Goal: Task Accomplishment & Management: Complete application form

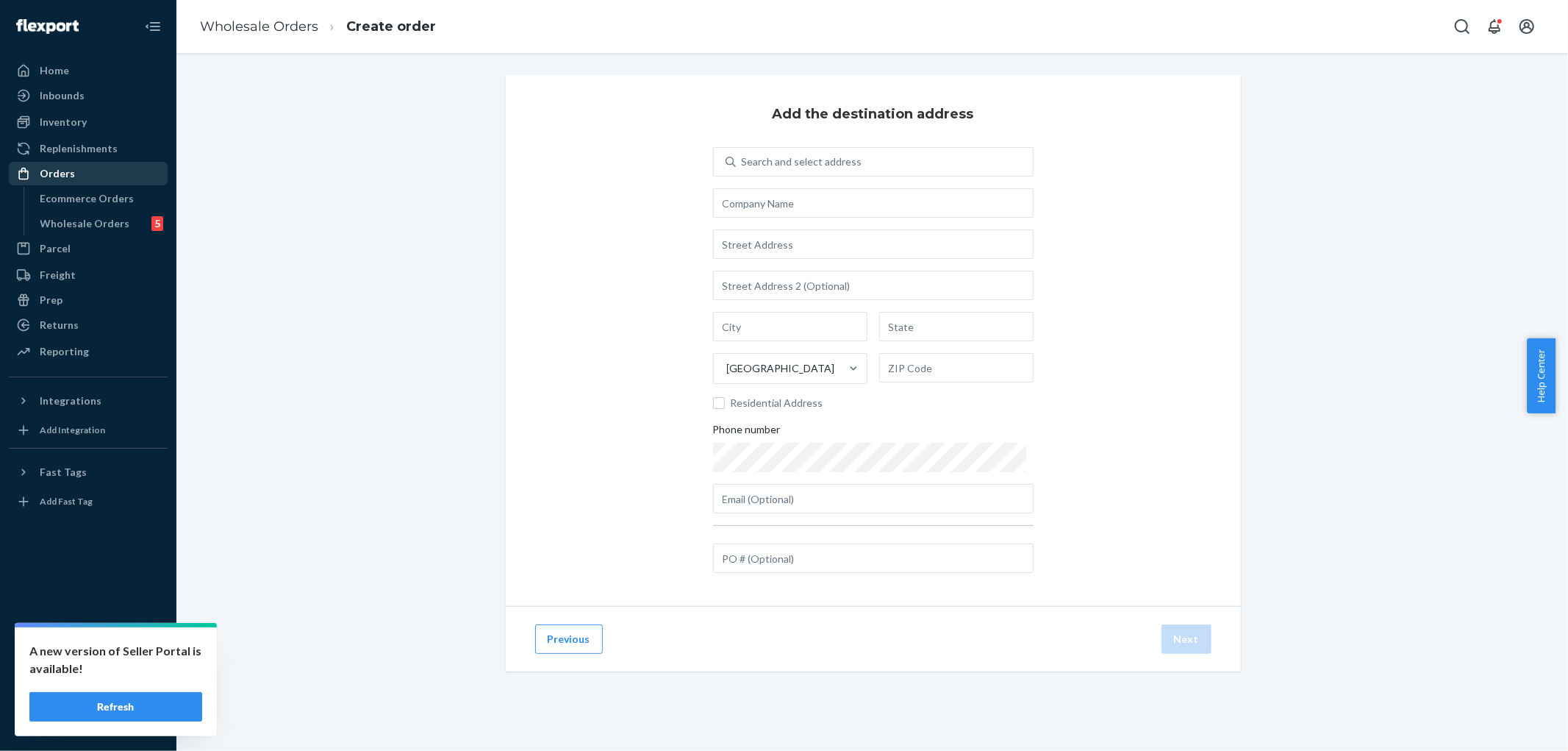
click at [74, 172] on div "Orders" at bounding box center [87, 174] width 156 height 21
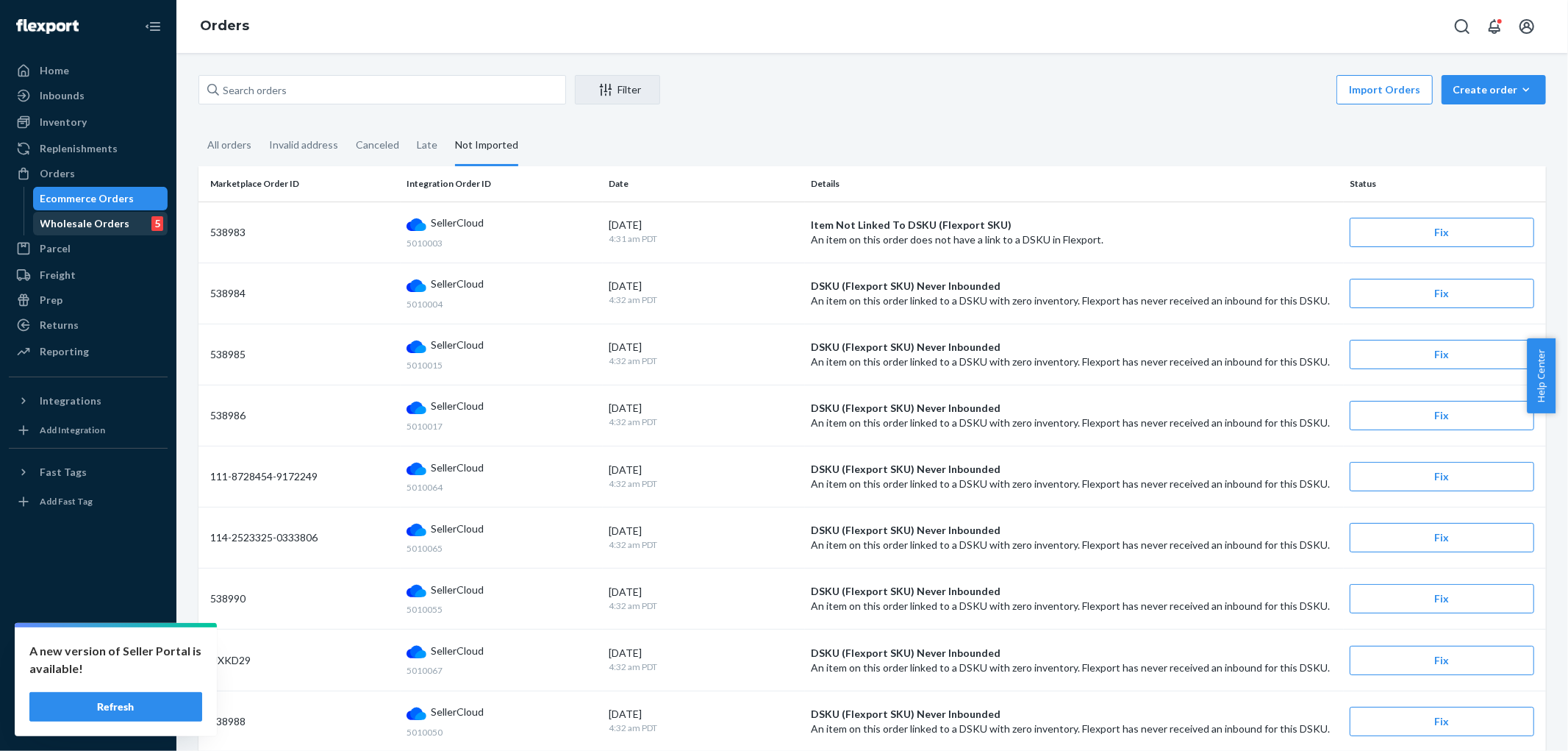
click at [86, 223] on div "Wholesale Orders" at bounding box center [85, 223] width 89 height 15
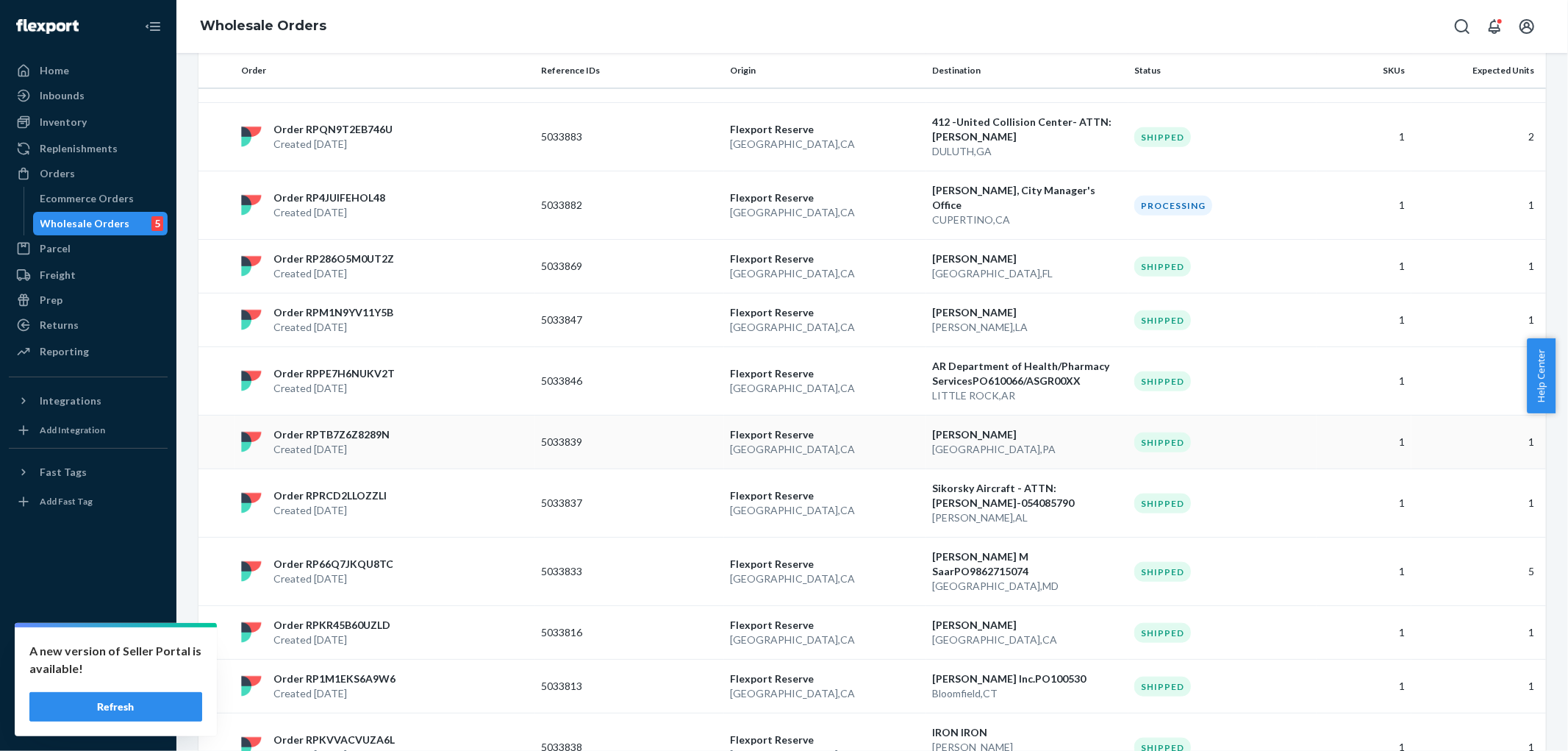
scroll to position [964, 0]
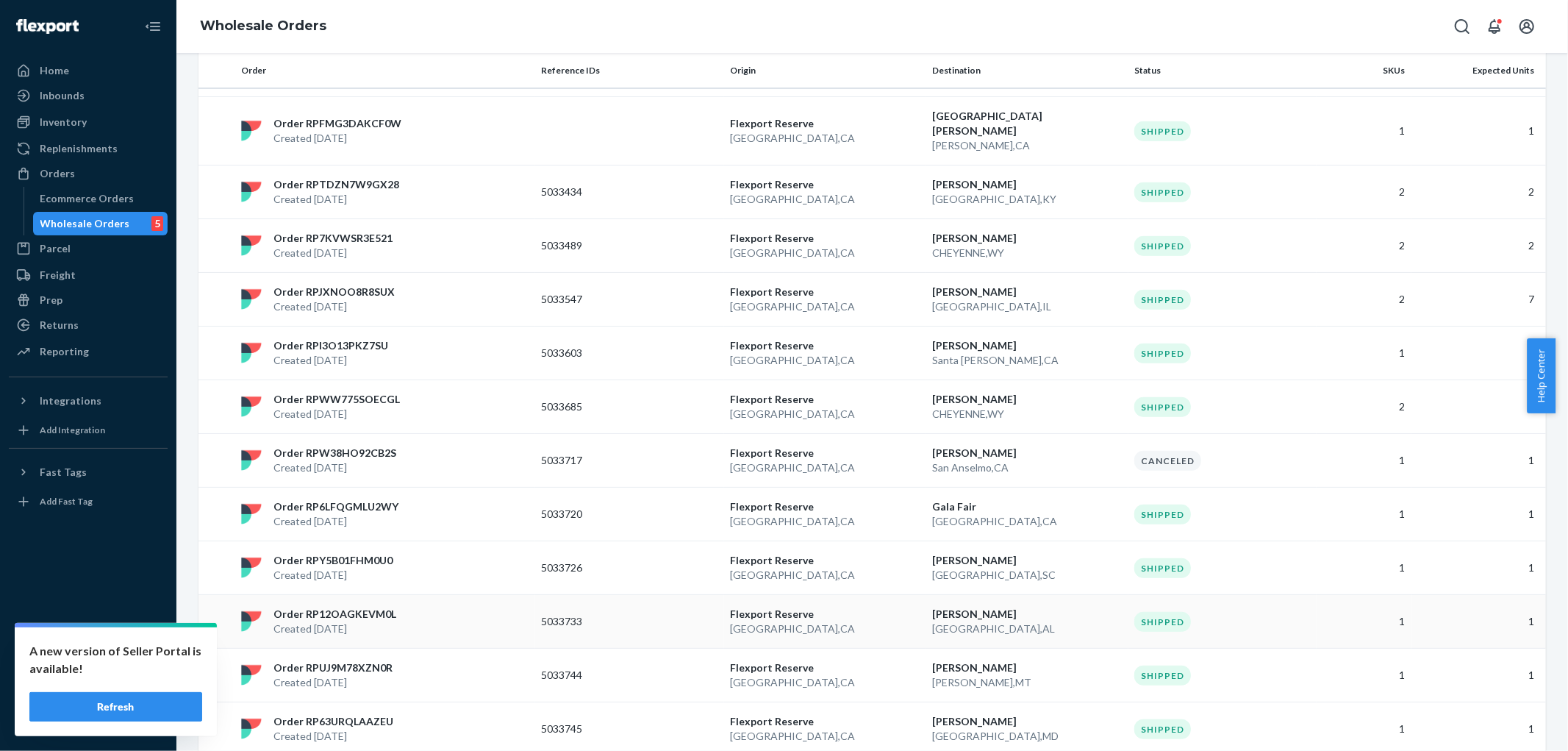
scroll to position [921, 0]
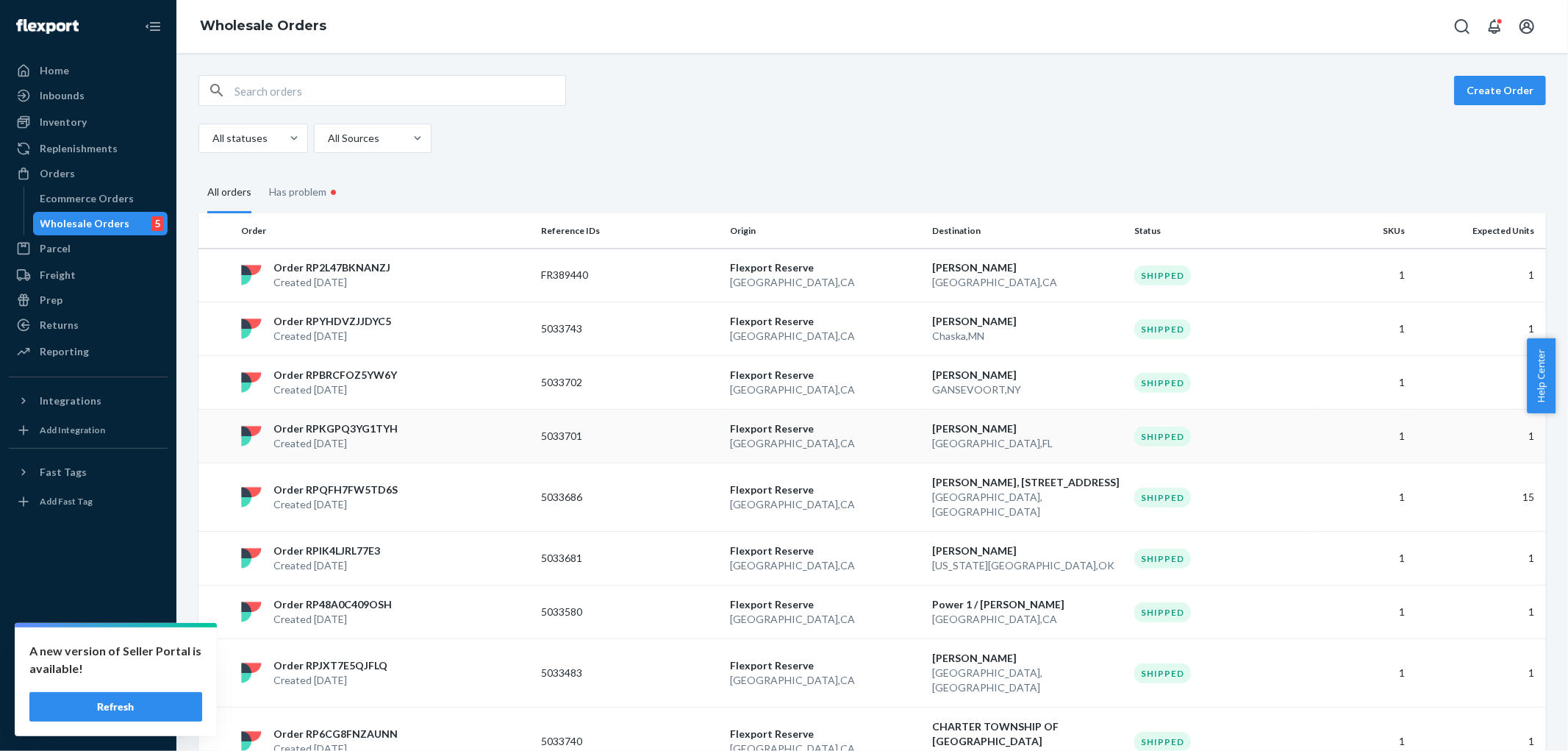
scroll to position [408, 0]
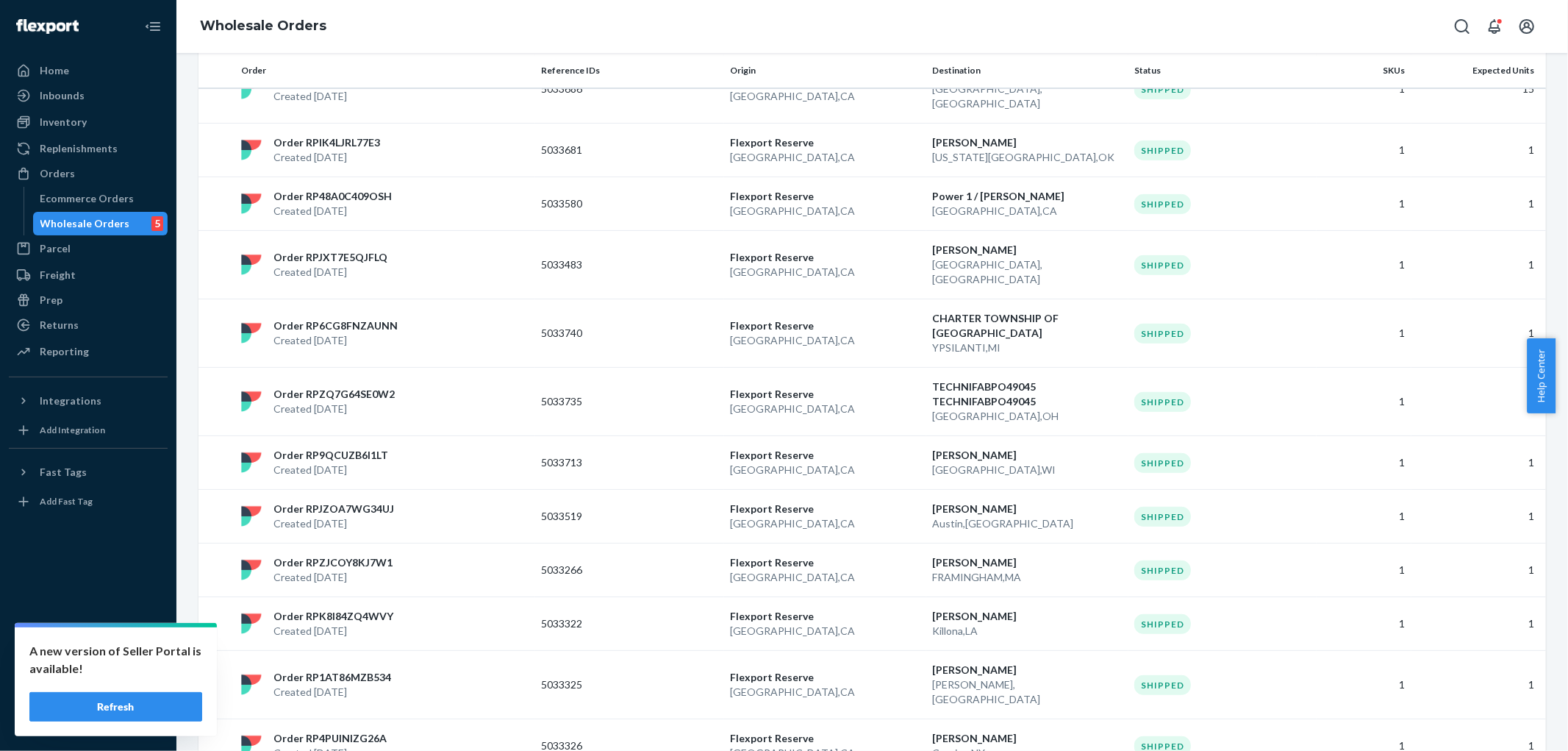
click at [93, 226] on div "Wholesale Orders" at bounding box center [85, 223] width 89 height 15
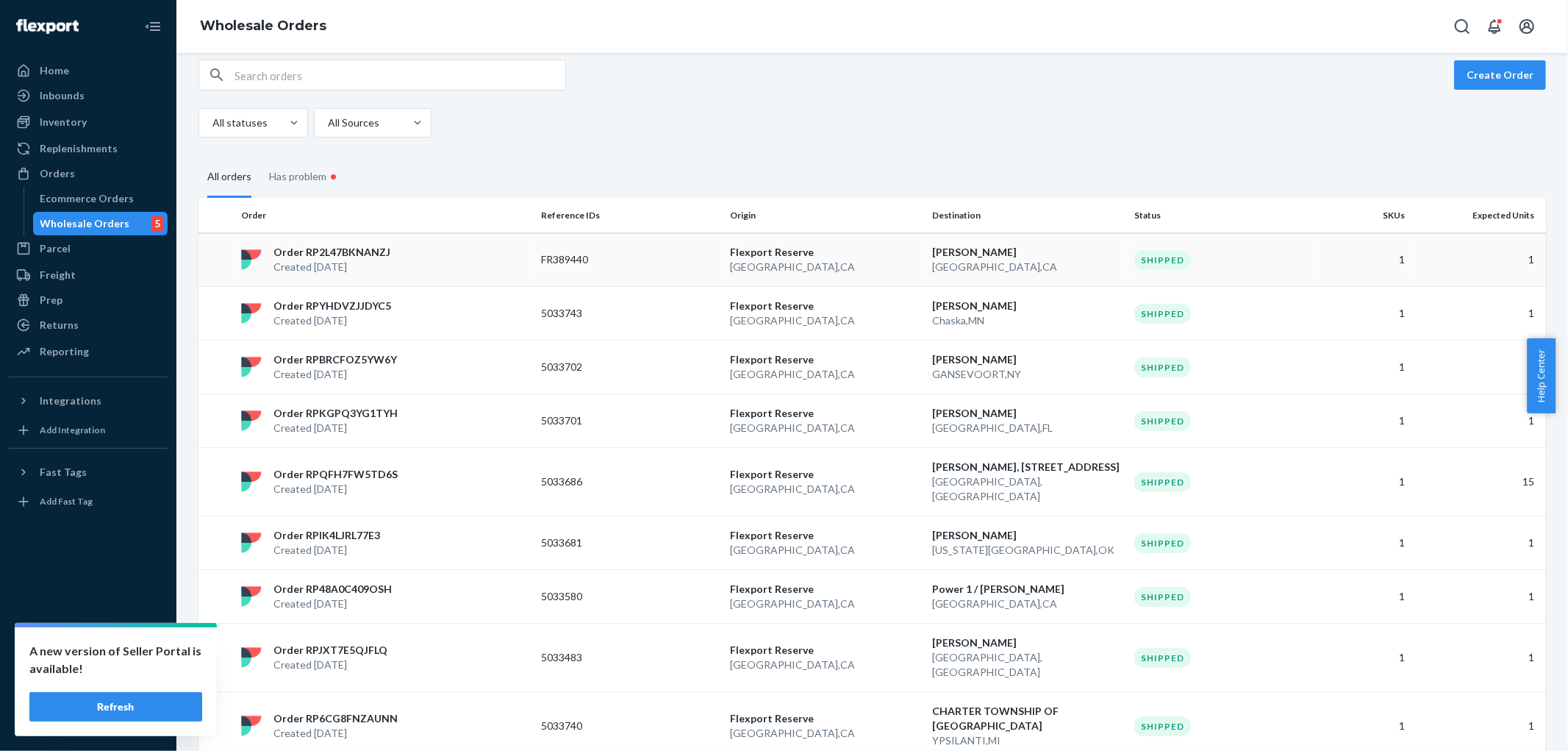
scroll to position [0, 0]
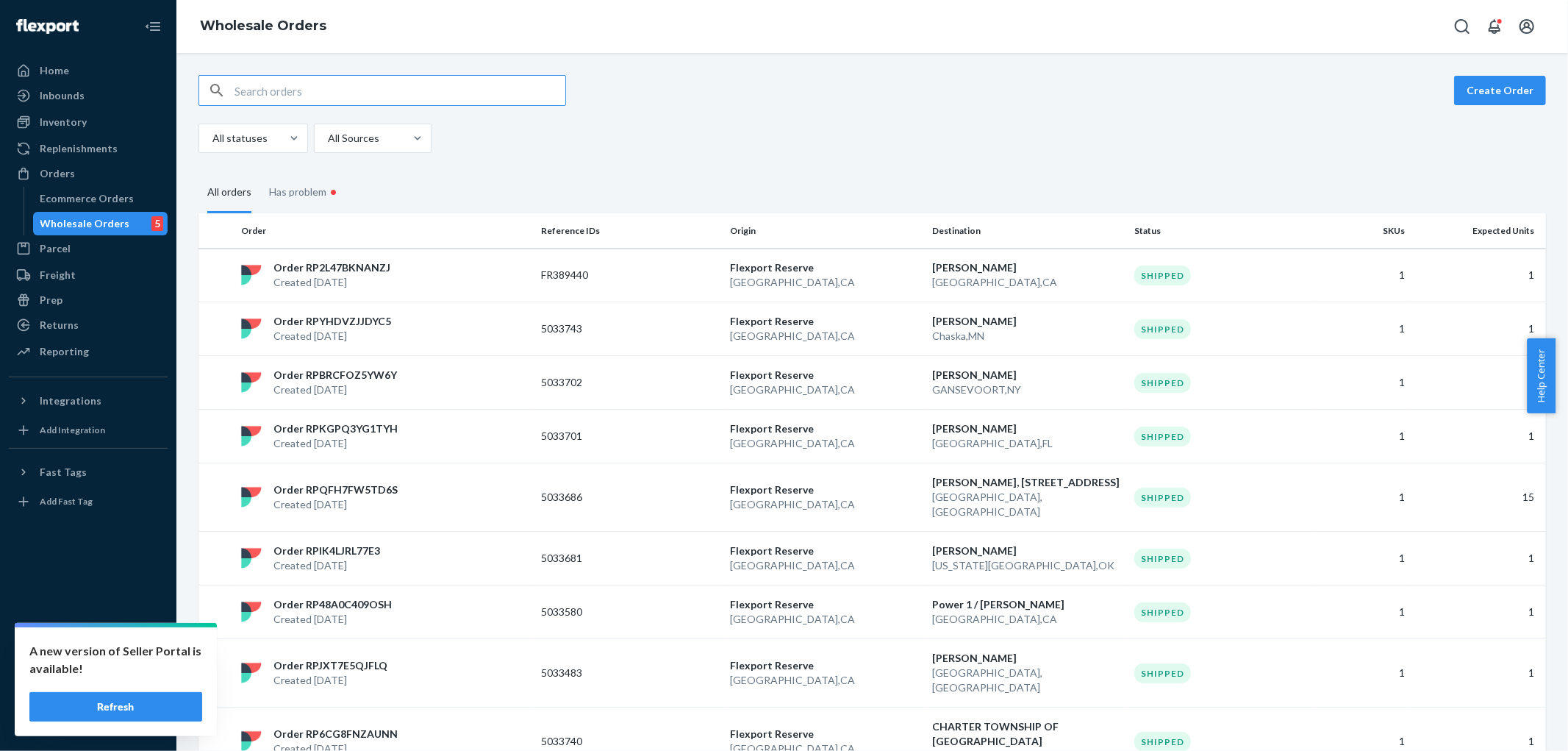
click at [343, 98] on input "text" at bounding box center [400, 90] width 331 height 30
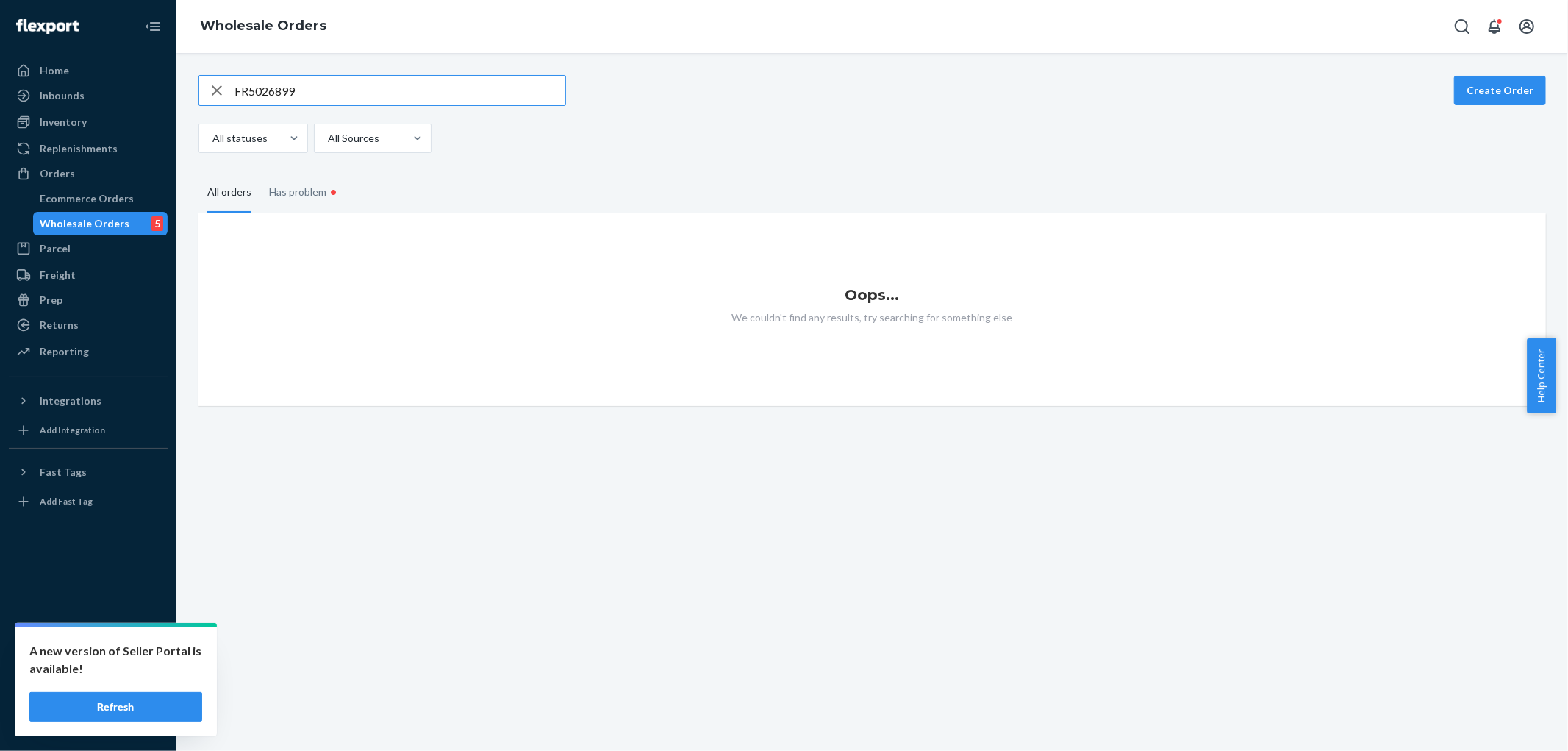
type input "FR5026899"
click at [343, 98] on input "FR5026899" at bounding box center [400, 90] width 331 height 30
drag, startPoint x: 317, startPoint y: 92, endPoint x: 234, endPoint y: 83, distance: 83.5
click at [234, 83] on div "FR5026899" at bounding box center [382, 90] width 366 height 30
click at [214, 86] on icon "button" at bounding box center [216, 90] width 10 height 10
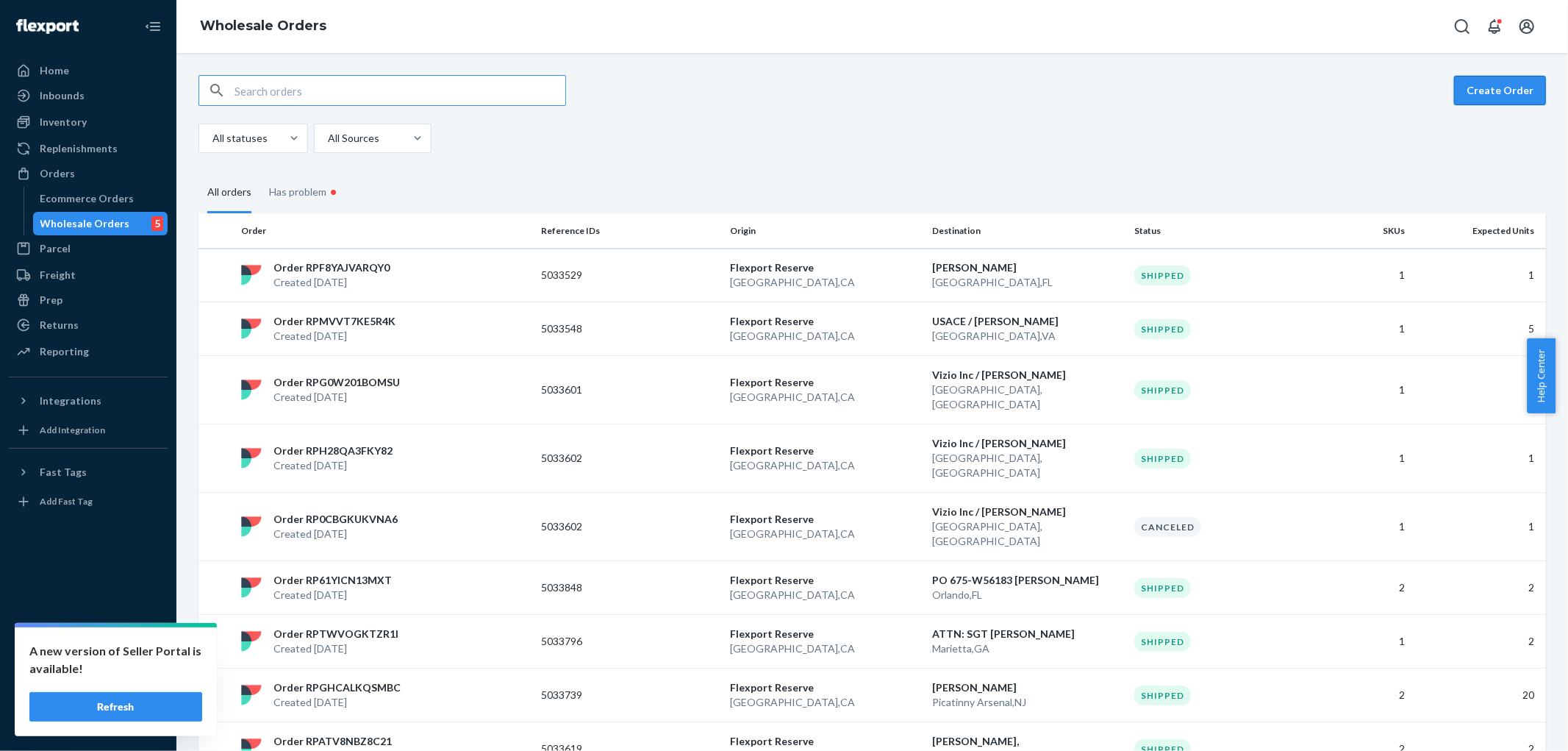
click at [1491, 97] on button "Create Order" at bounding box center [1500, 90] width 92 height 30
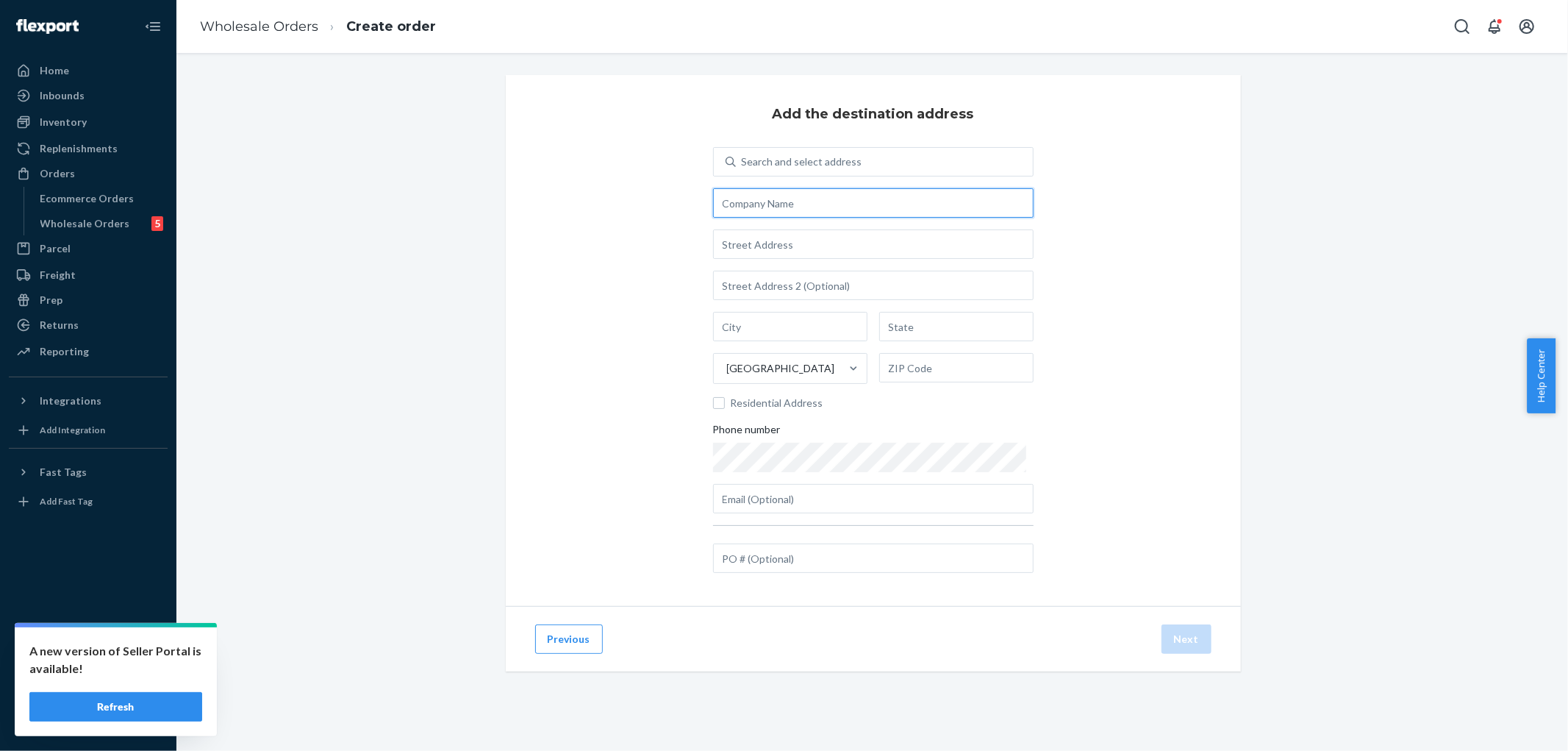
drag, startPoint x: 807, startPoint y: 200, endPoint x: 951, endPoint y: 191, distance: 144.3
click at [807, 200] on input "text" at bounding box center [873, 203] width 320 height 30
drag, startPoint x: 855, startPoint y: 197, endPoint x: 919, endPoint y: 188, distance: 64.6
click at [855, 197] on input "text" at bounding box center [873, 203] width 320 height 30
click at [767, 199] on input "text" at bounding box center [873, 203] width 320 height 30
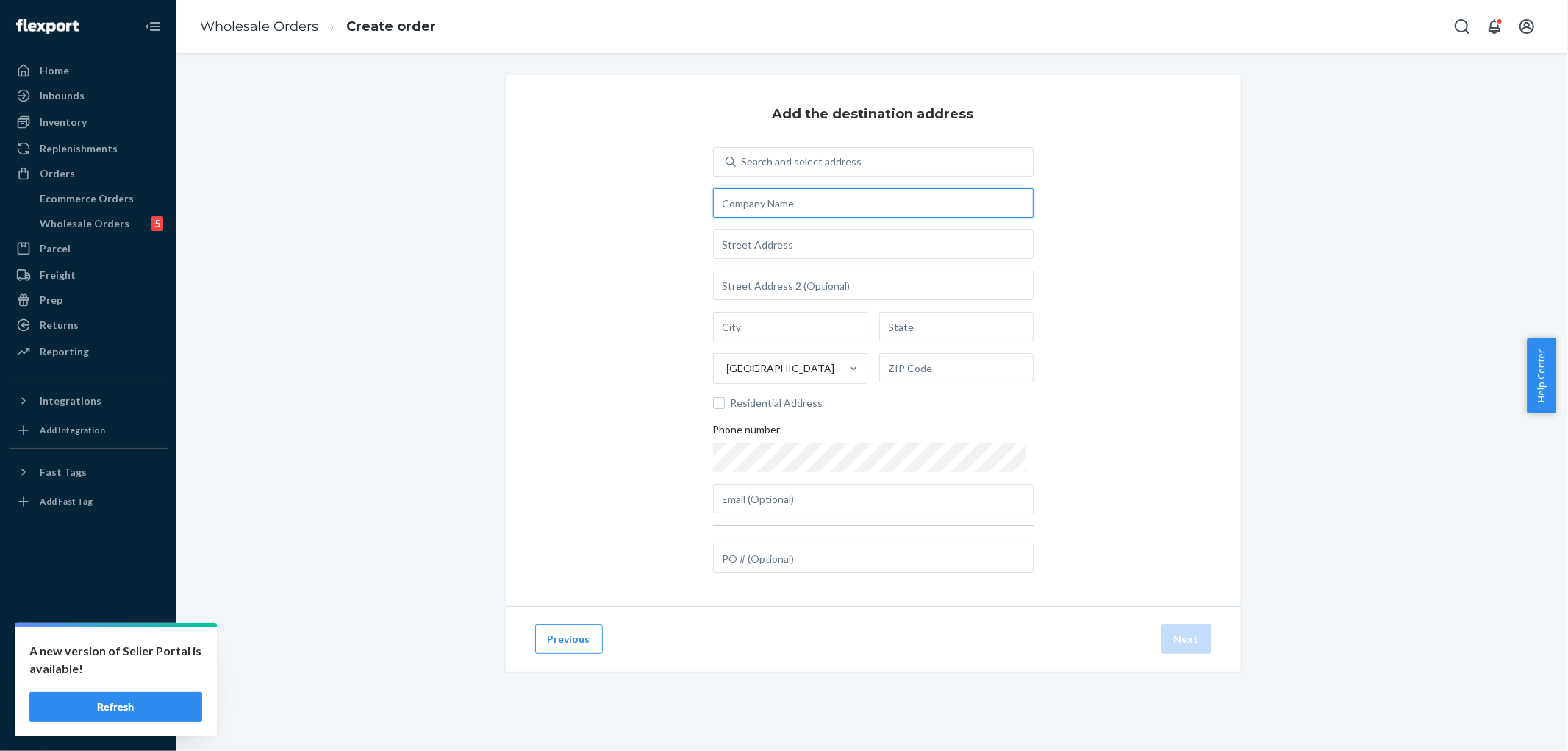
paste input "PXD"
click at [910, 224] on div "Search and select address PXD [GEOGRAPHIC_DATA] Residential Address Phone number" at bounding box center [873, 329] width 320 height 366
click at [861, 214] on input "PXD" at bounding box center [873, 203] width 320 height 30
click at [863, 200] on input "PXD" at bounding box center [873, 203] width 320 height 30
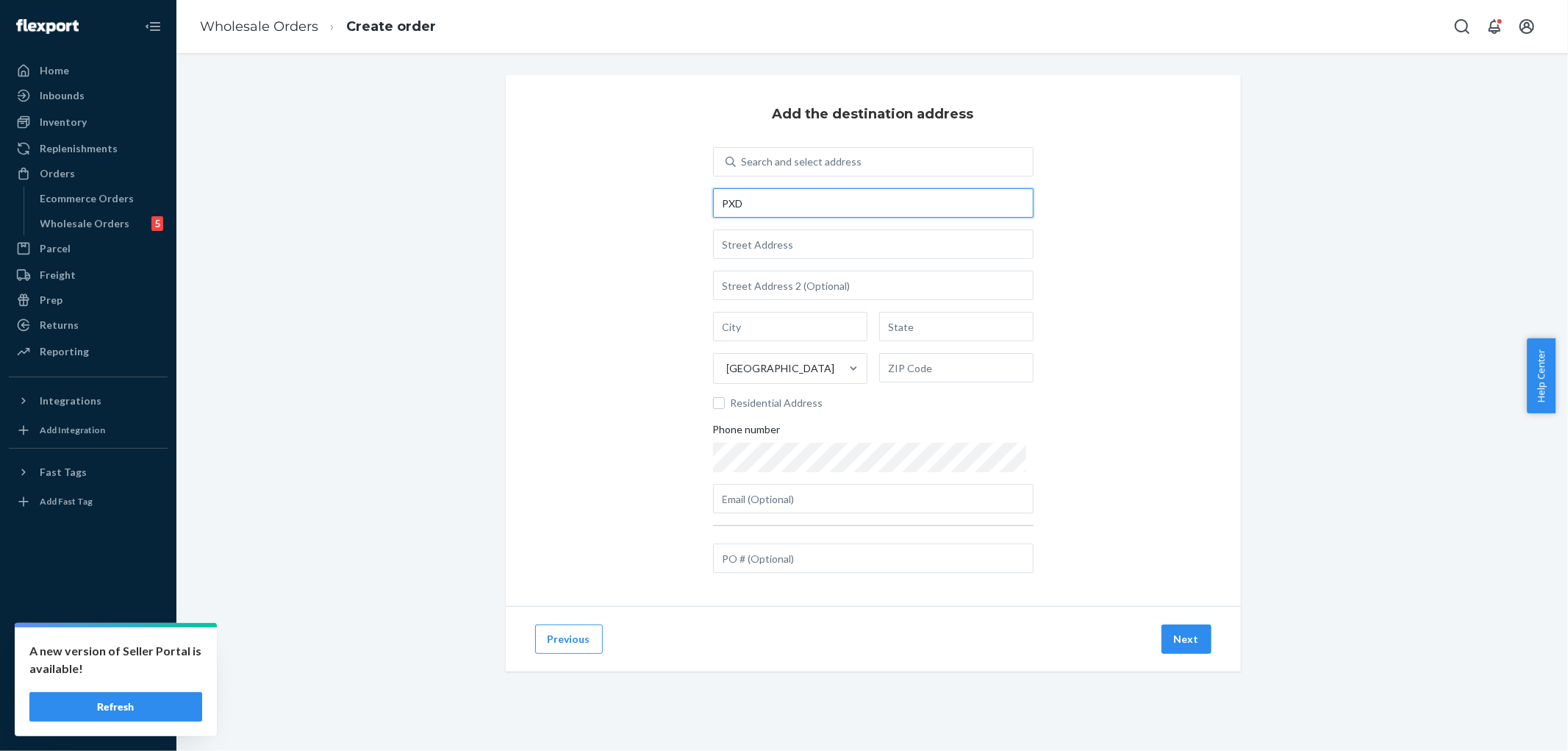
click at [840, 201] on input "PXD" at bounding box center [873, 203] width 320 height 30
drag, startPoint x: 840, startPoint y: 201, endPoint x: 1171, endPoint y: 291, distance: 343.0
click at [1204, 302] on div "Add the destination address Search and select address PXD [GEOGRAPHIC_DATA] Res…" at bounding box center [873, 340] width 735 height 531
click at [820, 240] on input "text" at bounding box center [873, 244] width 320 height 30
click at [819, 204] on input "PXD" at bounding box center [873, 203] width 320 height 30
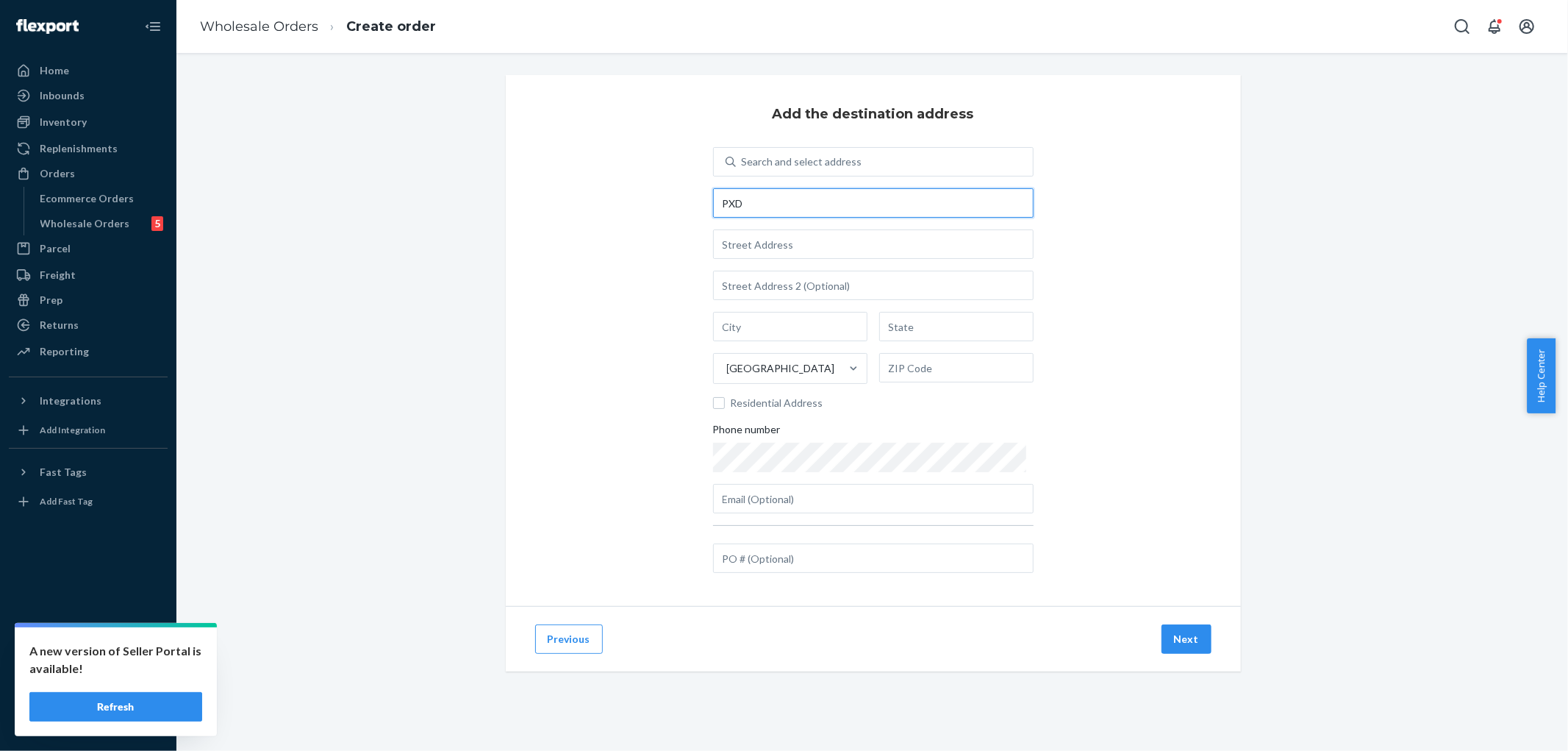
paste input "Pantex"
type input "PXD Pantex"
drag, startPoint x: 883, startPoint y: 245, endPoint x: 1557, endPoint y: 226, distance: 674.3
click at [883, 245] on input "text" at bounding box center [873, 244] width 320 height 30
click at [806, 248] on input "text" at bounding box center [873, 244] width 320 height 30
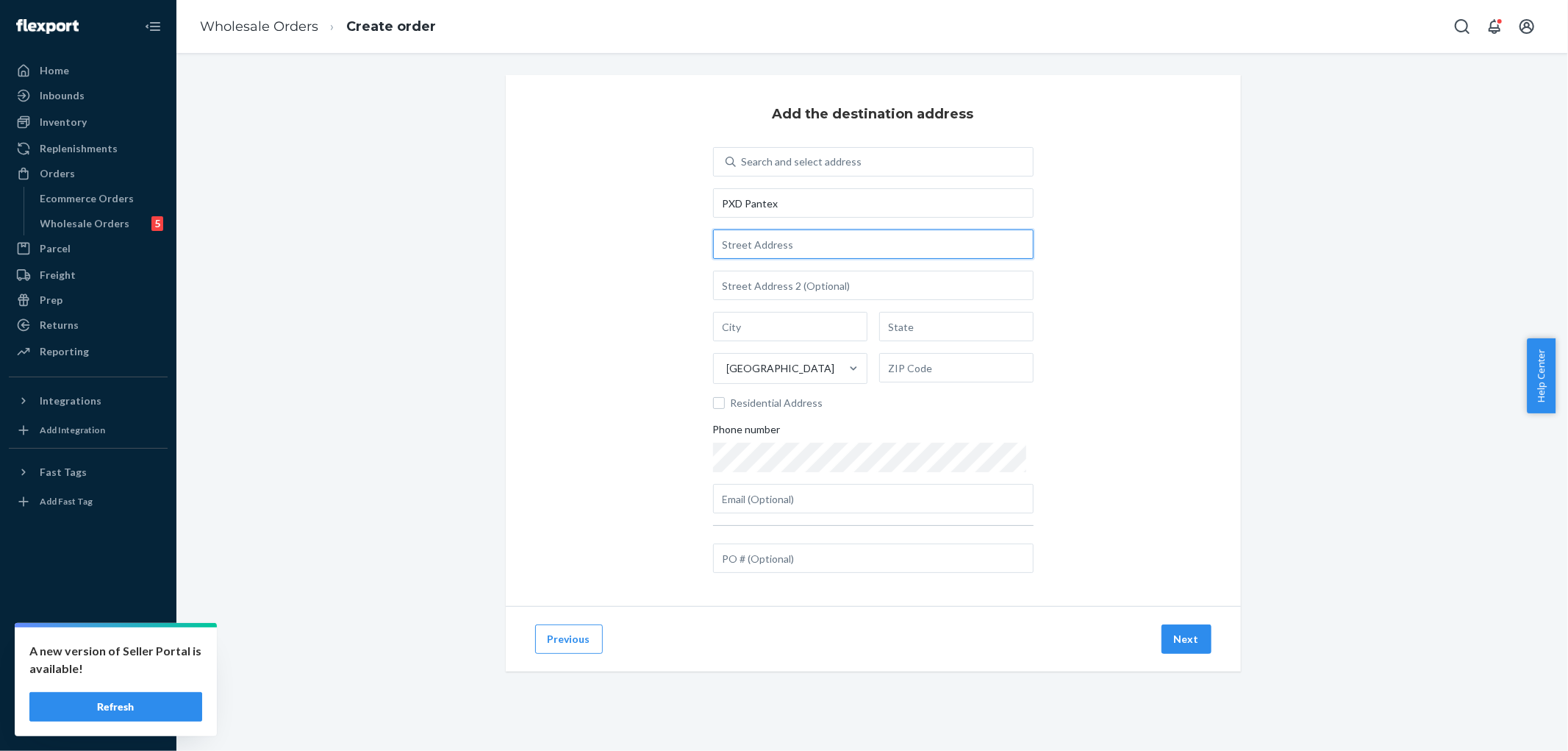
click at [863, 251] on input "text" at bounding box center [873, 244] width 320 height 30
paste input "Intersection Hwy 60 & FM2373"
type input "Intersection Hwy 60 & FM2373"
click at [1196, 274] on div "Add the destination address Search and select address PXD [GEOGRAPHIC_DATA] Res…" at bounding box center [873, 340] width 735 height 531
click at [766, 333] on input "text" at bounding box center [790, 326] width 155 height 30
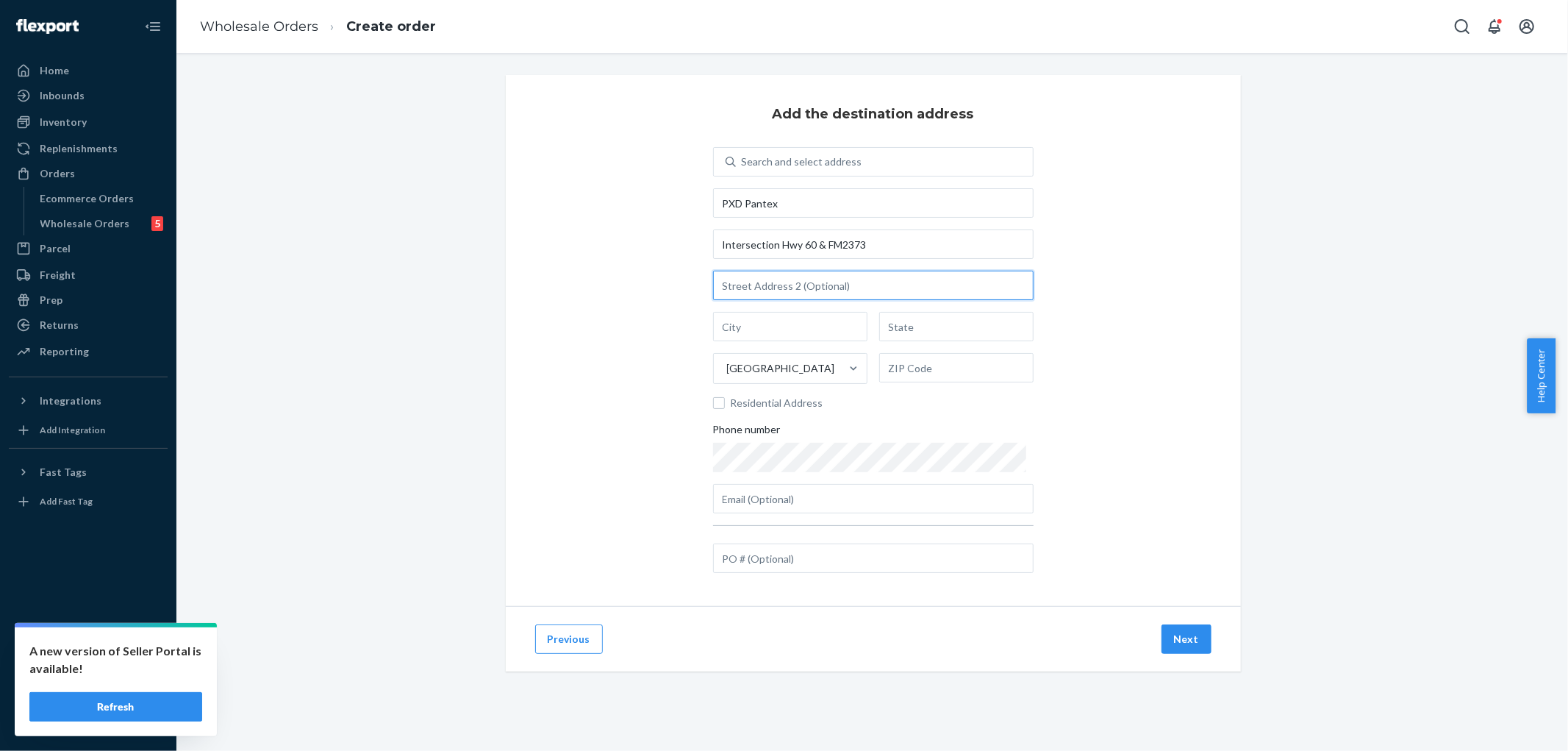
click at [772, 289] on input "text" at bounding box center [873, 286] width 320 height 30
paste input "Building 16-19 PO105250"
type input "Building 16-19 PO105250"
click at [769, 313] on input "text" at bounding box center [790, 326] width 155 height 30
type input "AMARILLO"
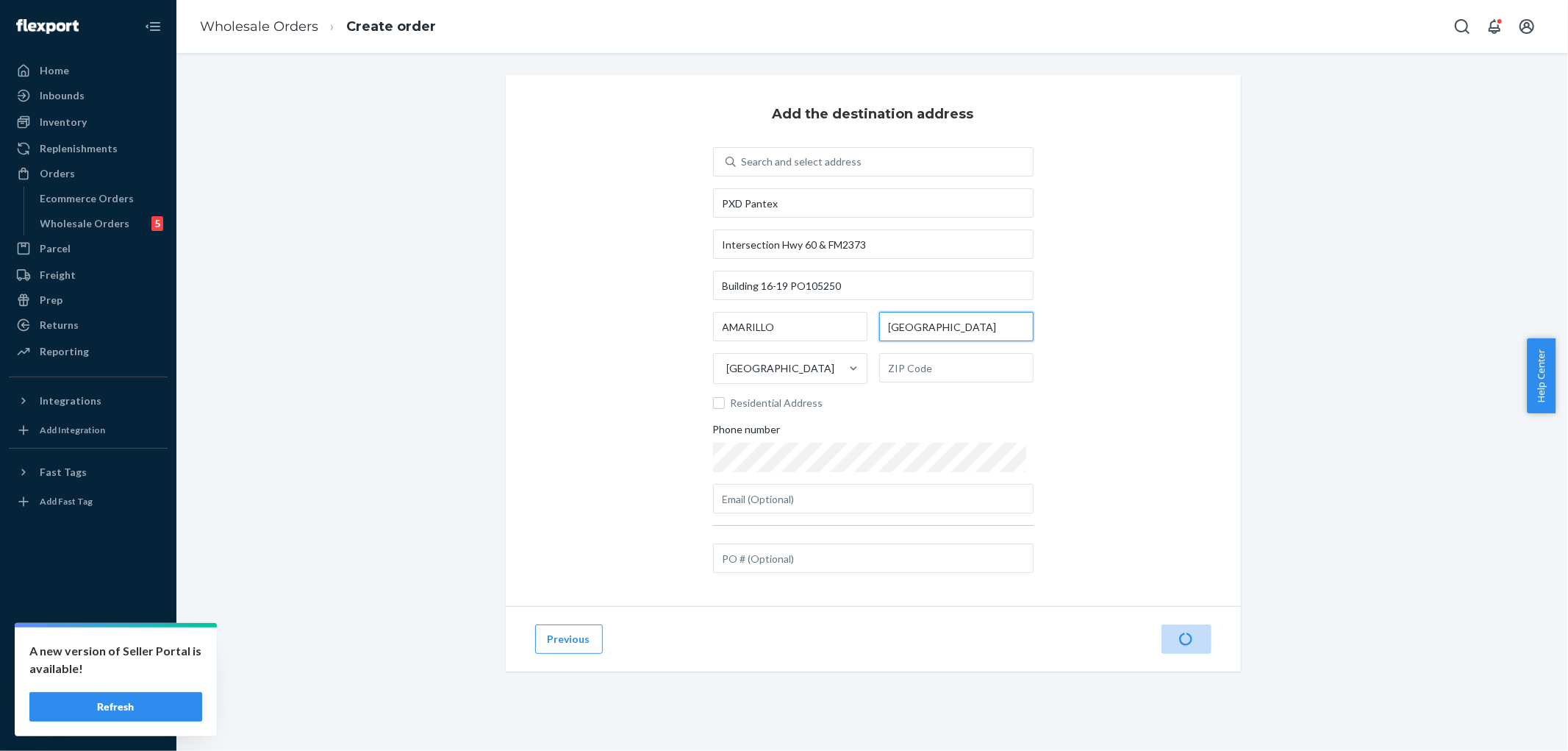
type input "[GEOGRAPHIC_DATA]"
type input "79120"
click at [929, 572] on input "text" at bounding box center [873, 559] width 320 height 30
type input "FR5026899"
click at [1172, 631] on button "Next" at bounding box center [1186, 639] width 50 height 30
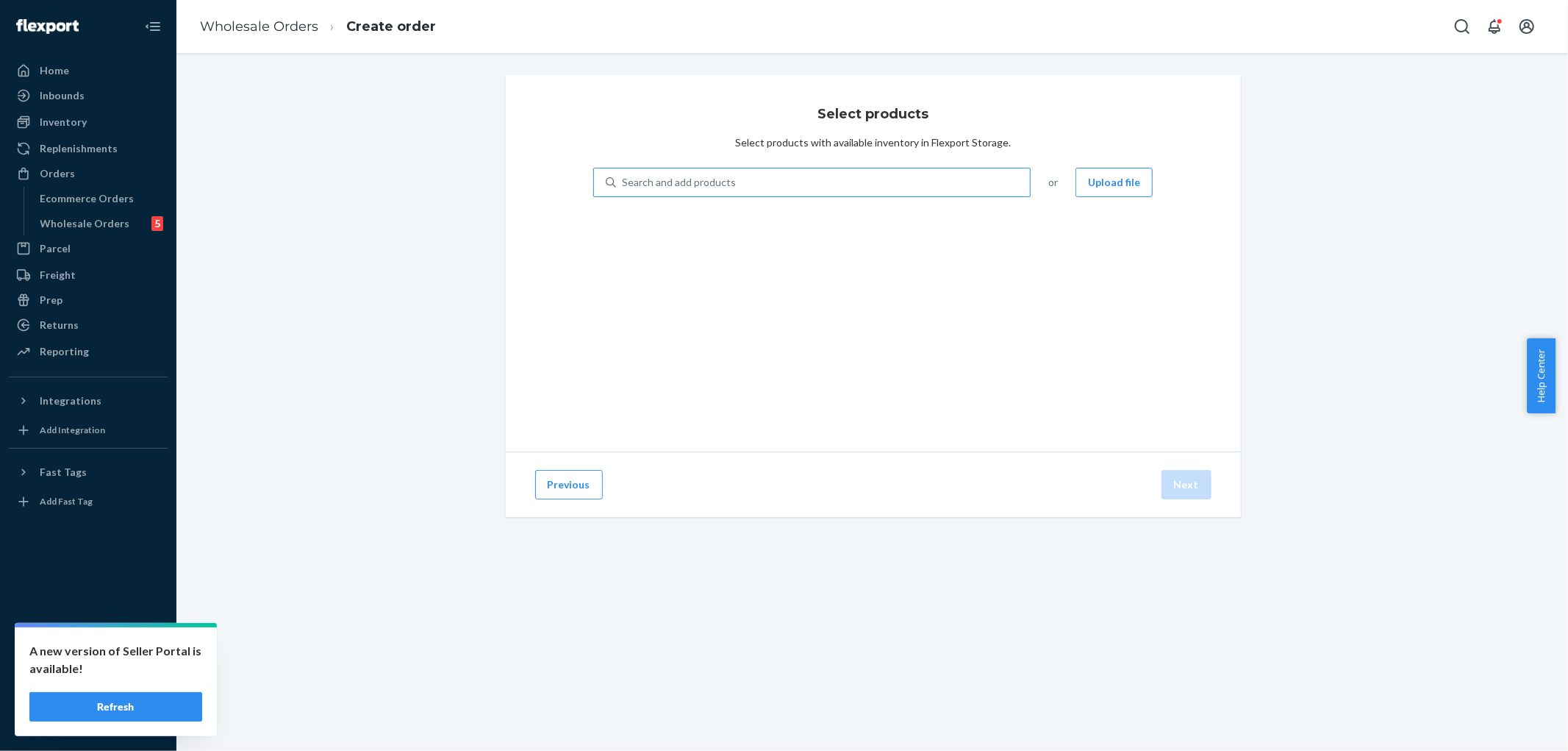
click at [901, 191] on div "Search and add products" at bounding box center [823, 183] width 415 height 27
click at [624, 189] on input "Search and add products" at bounding box center [622, 182] width 1 height 15
type input "VT7644824"
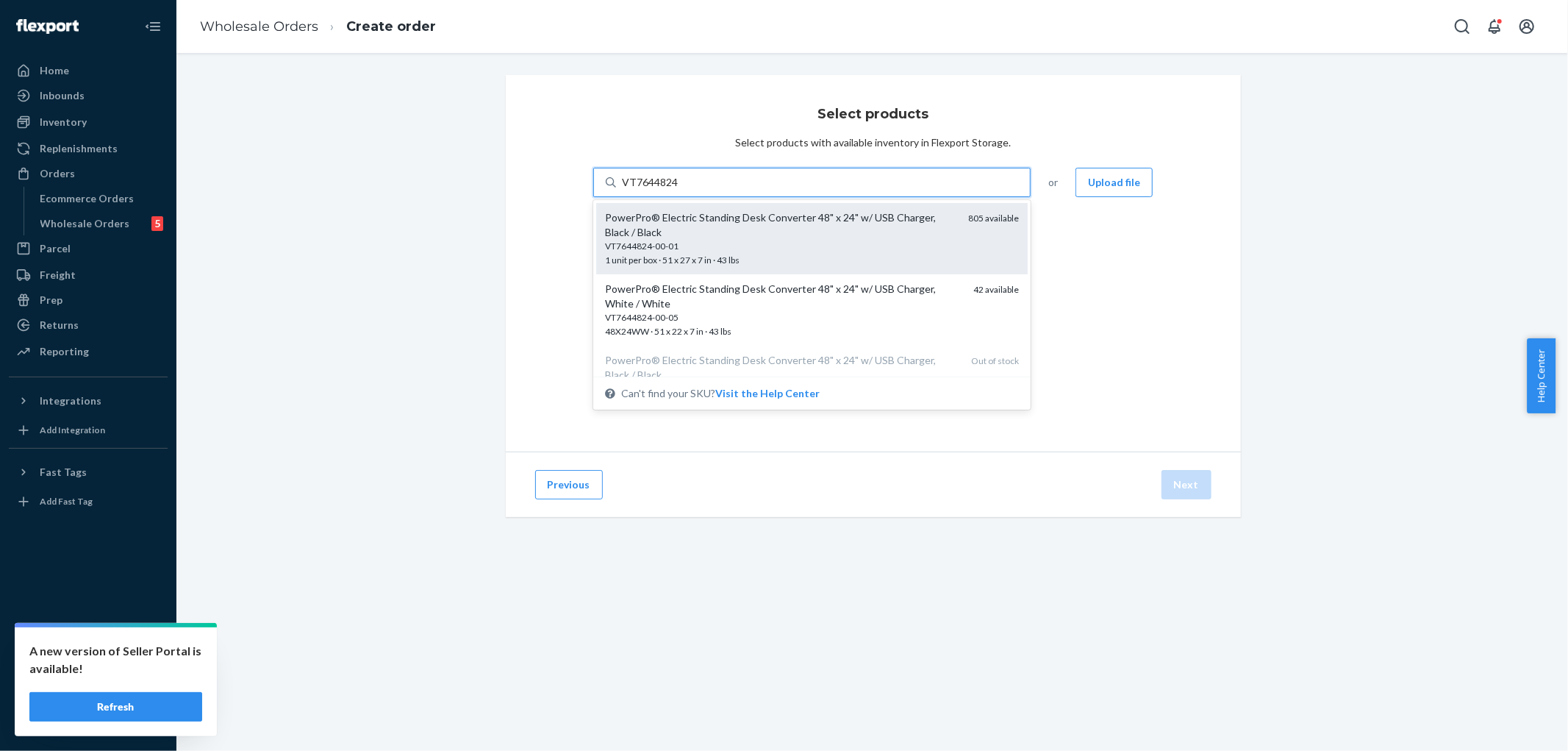
click at [722, 240] on div "VT7644824-00-01" at bounding box center [781, 246] width 352 height 13
click at [678, 189] on input "VT7644824" at bounding box center [650, 182] width 57 height 15
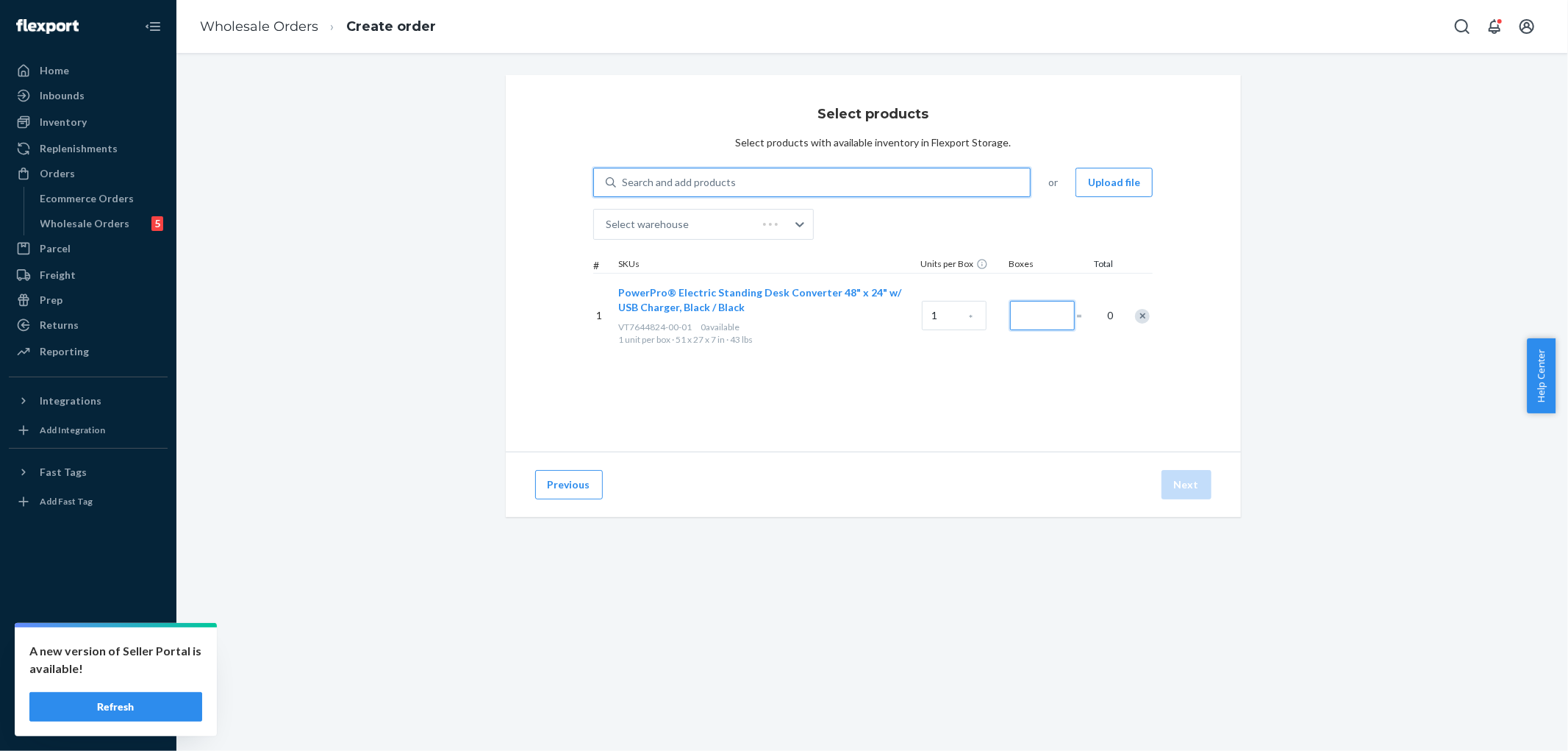
click at [1036, 320] on input "Number of boxes" at bounding box center [1042, 315] width 64 height 30
type input "1"
click at [1186, 489] on button "Next" at bounding box center [1186, 485] width 50 height 30
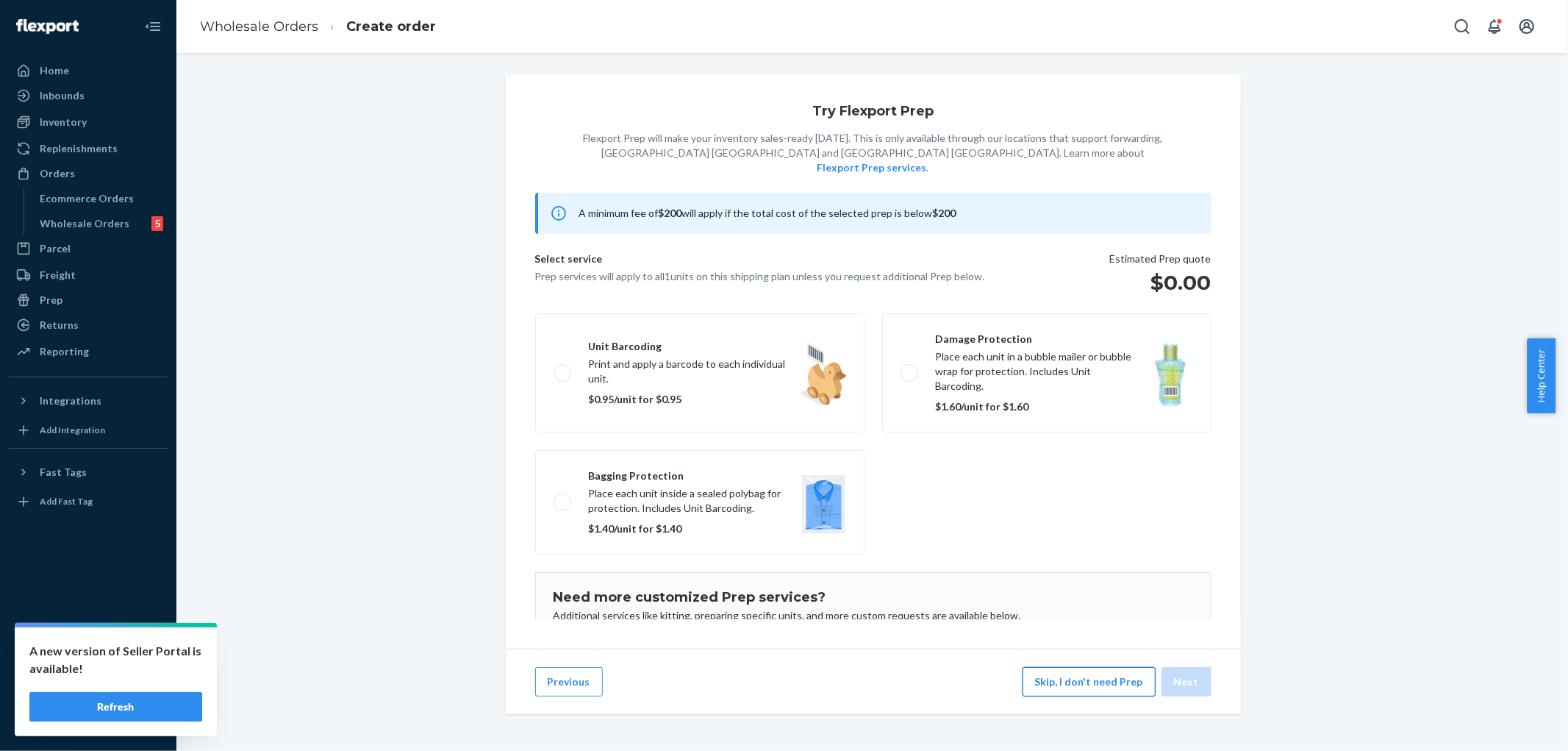
scroll to position [10, 0]
click at [1079, 689] on button "Skip, I don't need Prep" at bounding box center [1089, 682] width 133 height 30
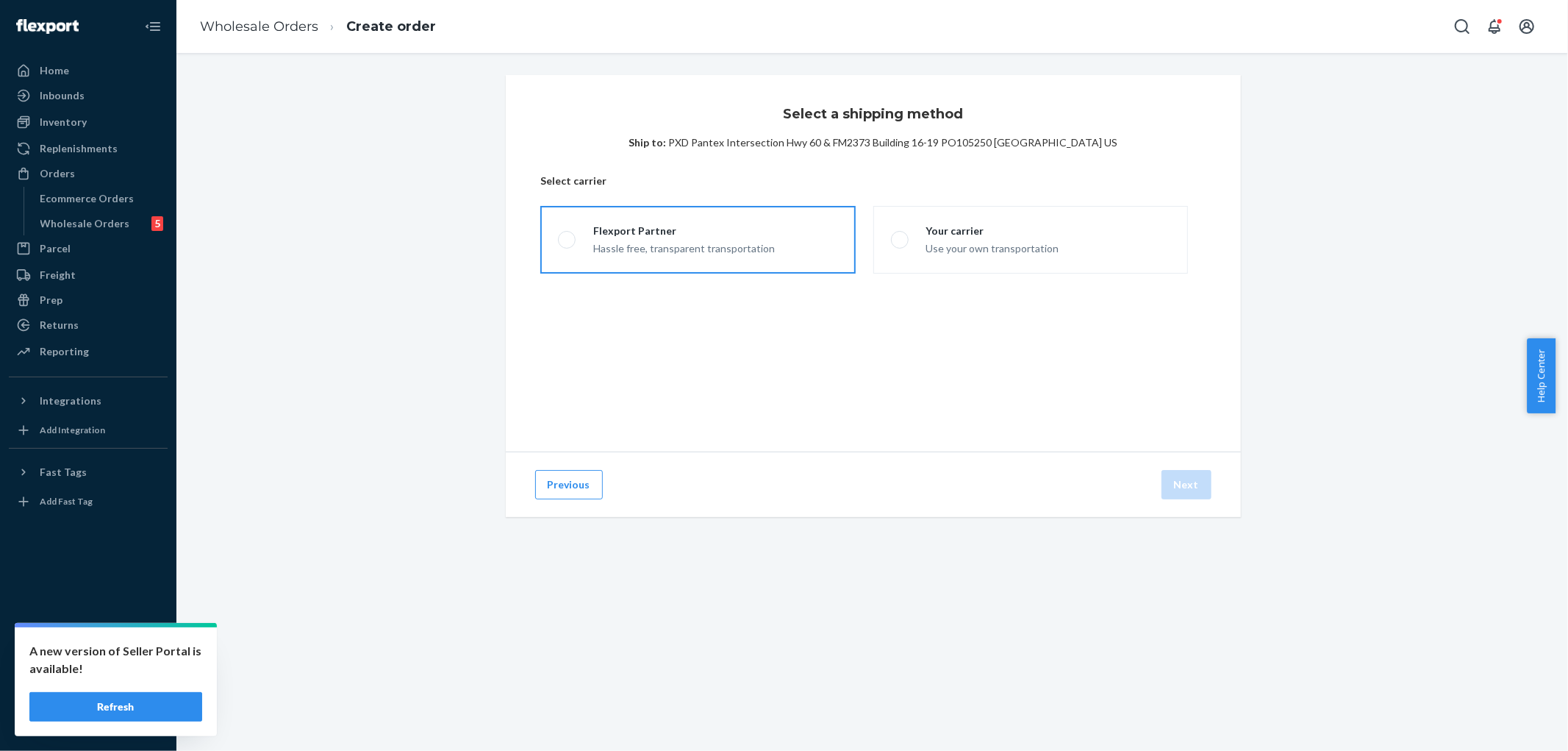
click at [707, 270] on label "Flexport Partner Hassle free, transparent transportation" at bounding box center [697, 240] width 314 height 67
click at [567, 245] on input "Flexport Partner Hassle free, transparent transportation" at bounding box center [563, 240] width 10 height 10
radio input "true"
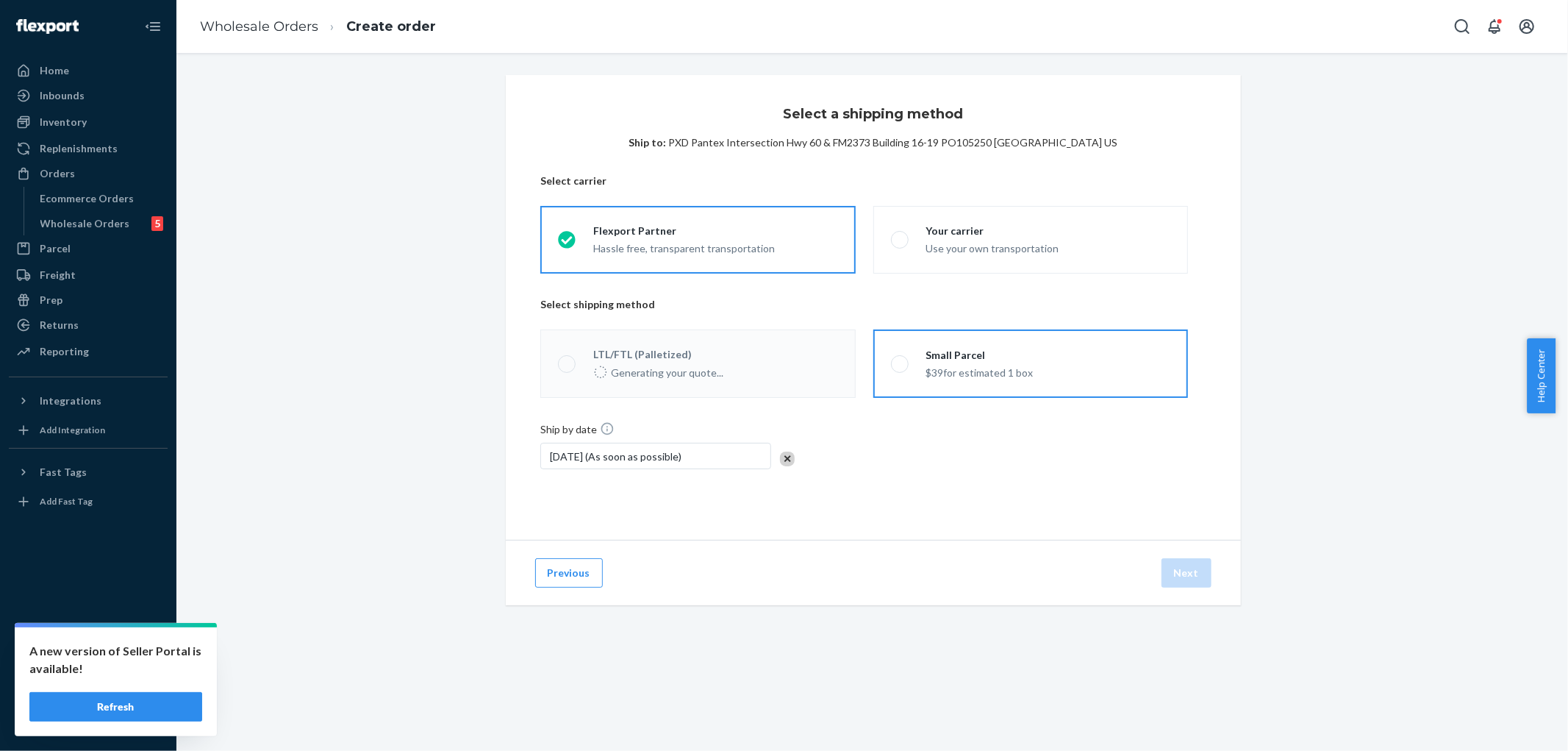
click at [928, 365] on div "$39 for estimated 1 box" at bounding box center [980, 371] width 107 height 18
click at [901, 365] on input "Small Parcel $39 for estimated 1 box" at bounding box center [896, 364] width 10 height 10
radio input "true"
click at [1175, 578] on button "Next" at bounding box center [1186, 573] width 50 height 30
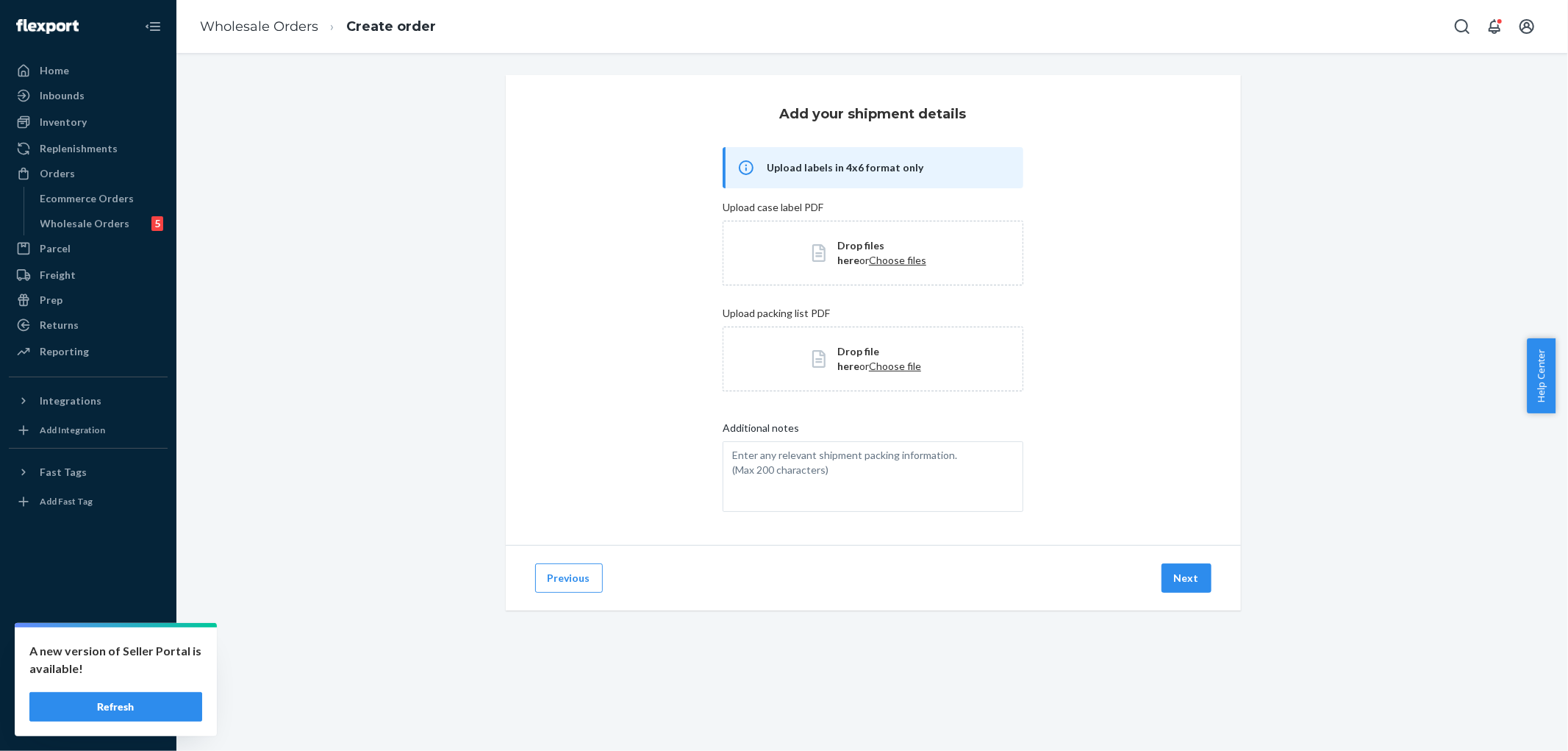
click at [1175, 578] on button "Next" at bounding box center [1186, 578] width 50 height 30
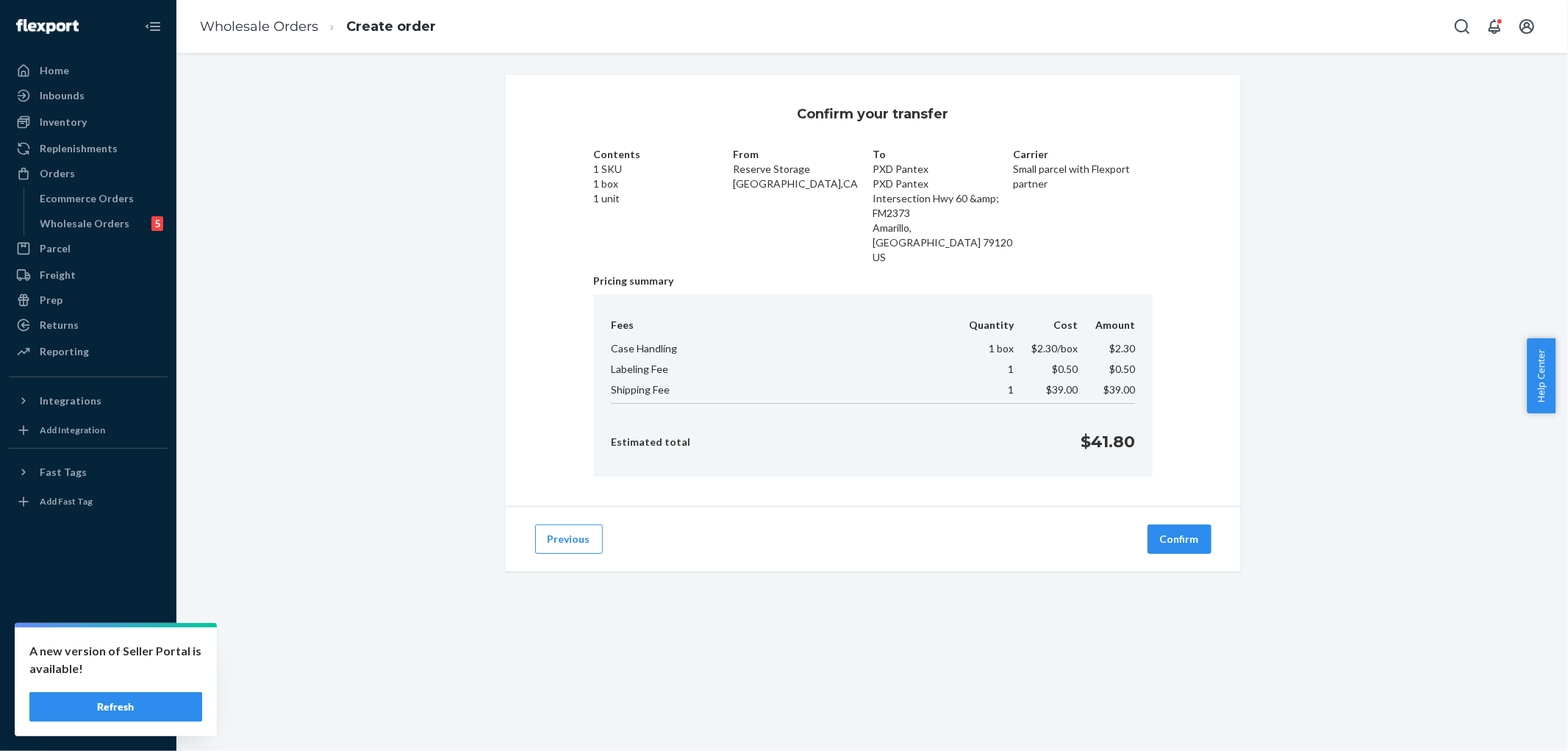
click at [1184, 506] on div "Previous Confirm" at bounding box center [873, 539] width 735 height 65
click at [1175, 525] on button "Confirm" at bounding box center [1179, 540] width 63 height 30
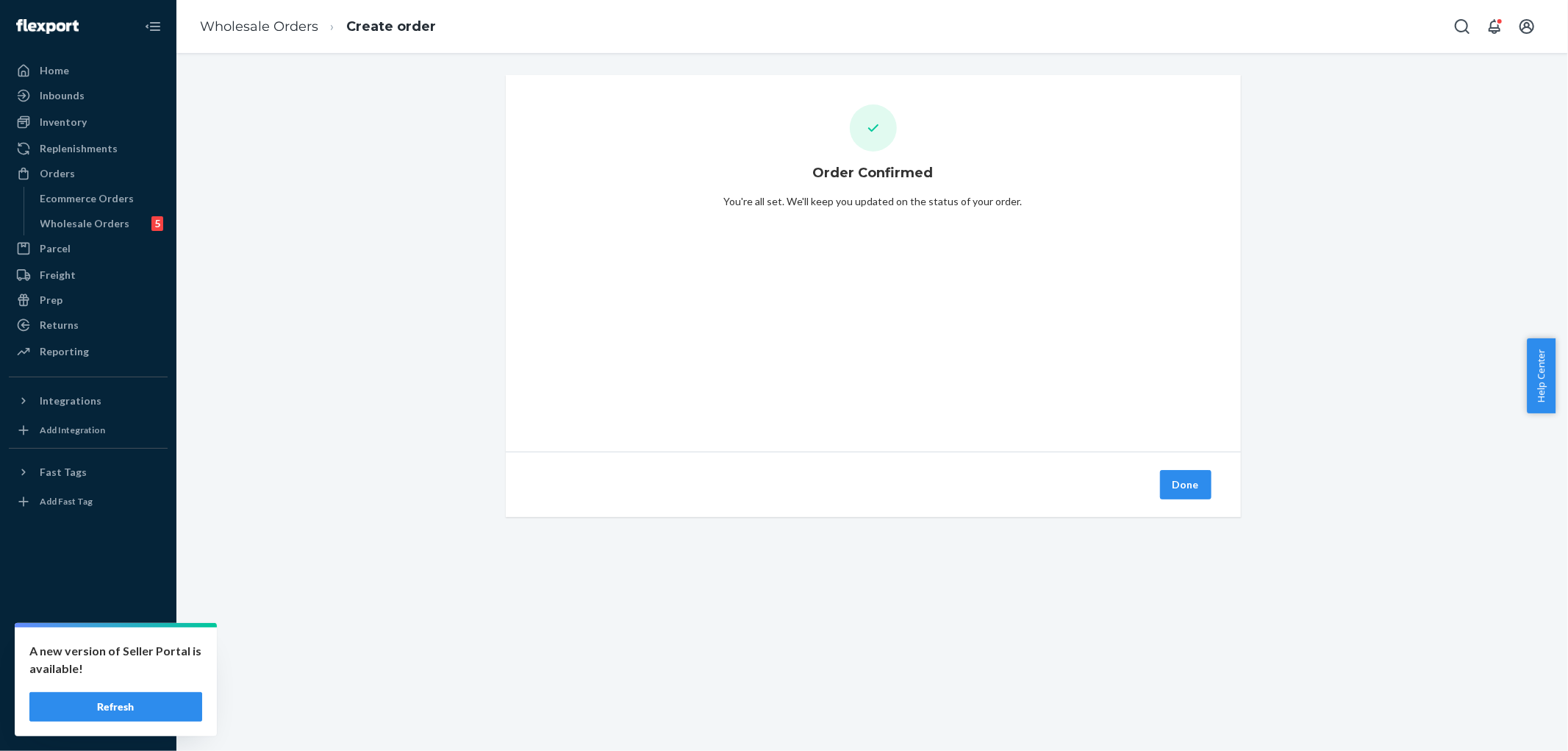
click at [1178, 501] on div "Done" at bounding box center [873, 484] width 735 height 65
click at [1174, 488] on button "Done" at bounding box center [1186, 485] width 52 height 30
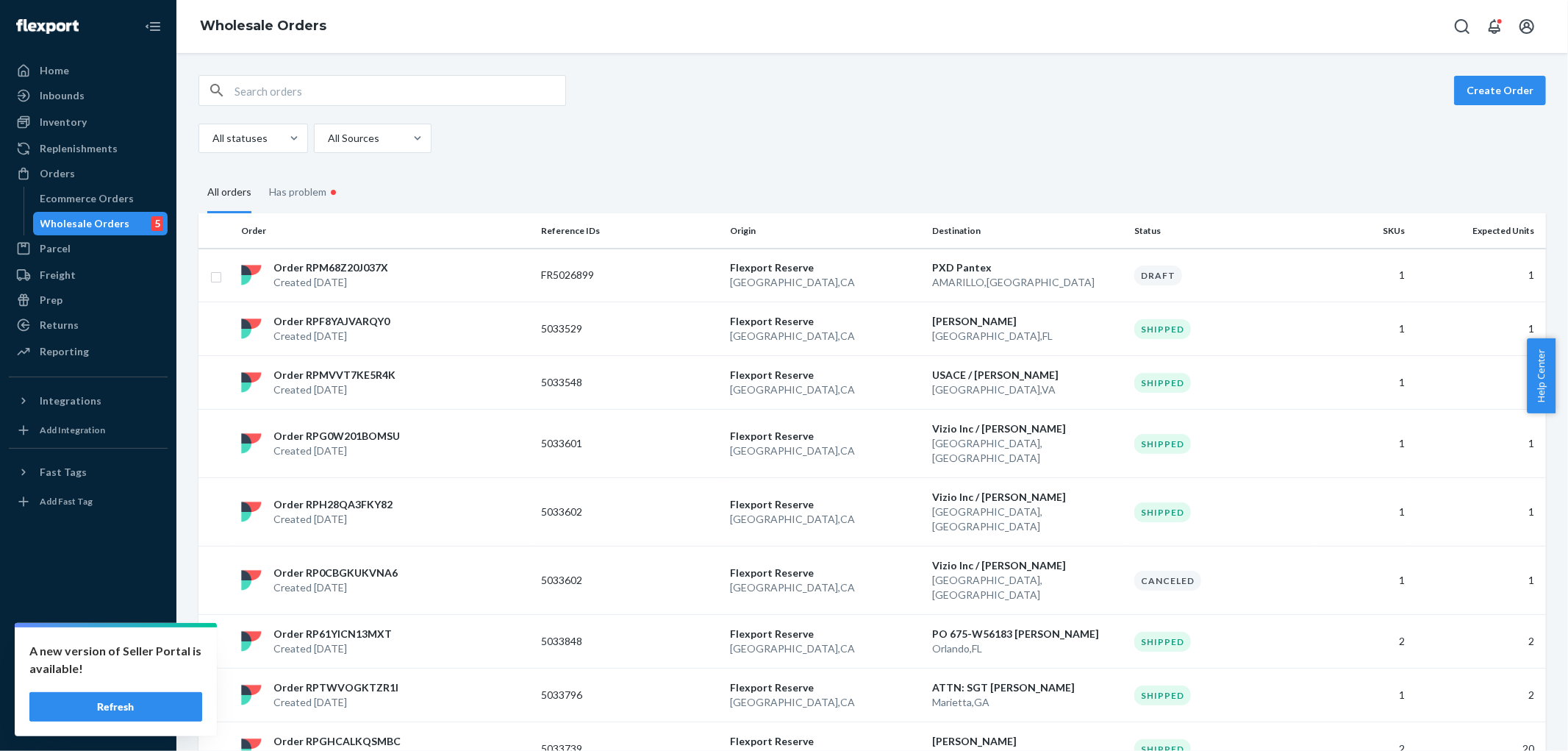
click at [111, 218] on div "Wholesale Orders" at bounding box center [85, 223] width 89 height 15
click at [362, 141] on div at bounding box center [371, 138] width 89 height 18
click at [328, 141] on input "All Sources" at bounding box center [326, 138] width 1 height 15
click at [578, 133] on div "All statuses All Sources" at bounding box center [867, 139] width 1337 height 30
click at [314, 189] on div "Has problem •" at bounding box center [304, 192] width 71 height 45
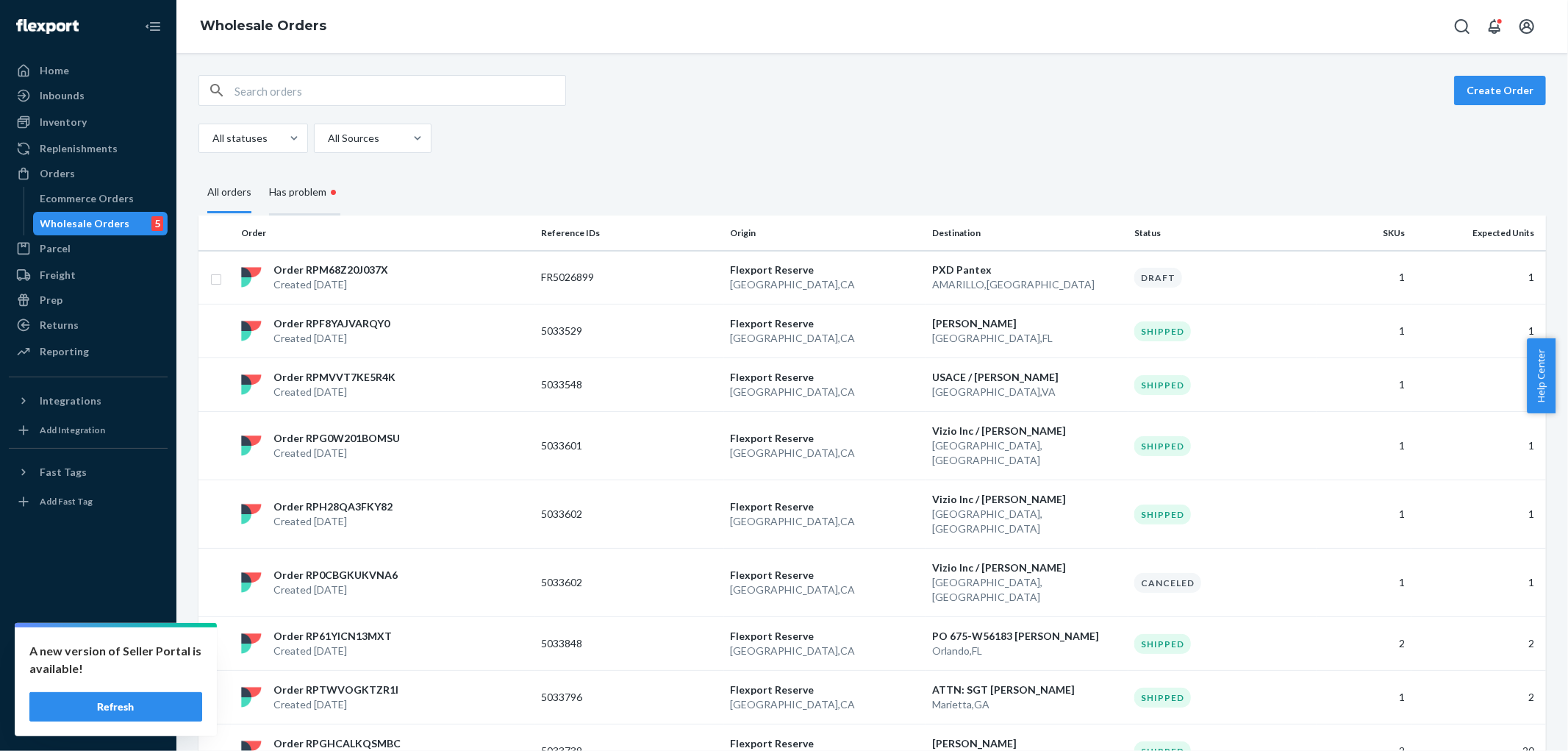
click at [260, 171] on input "Has problem •" at bounding box center [260, 171] width 0 height 0
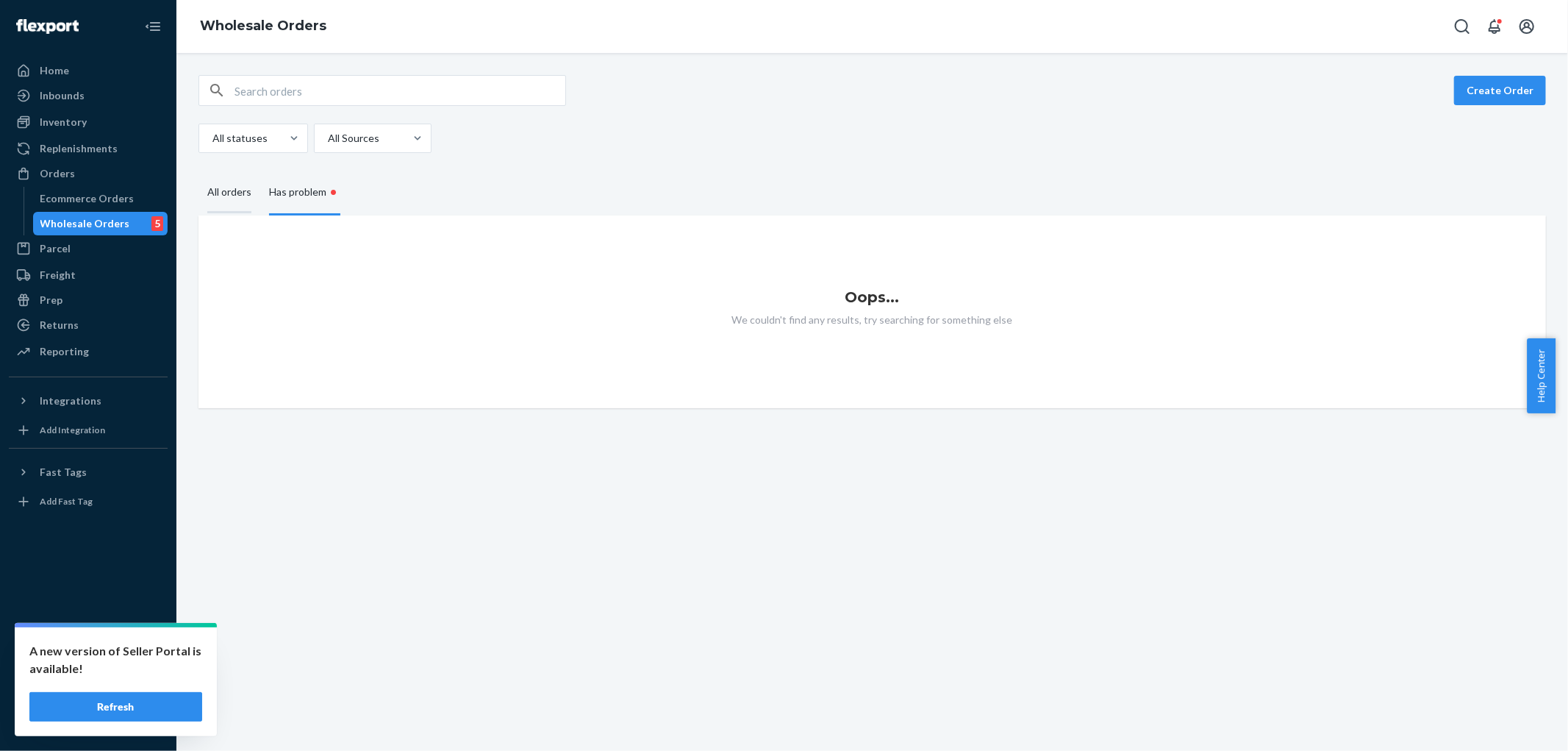
click at [254, 186] on div "All orders" at bounding box center [229, 192] width 61 height 41
click at [198, 173] on input "All orders" at bounding box center [198, 173] width 0 height 0
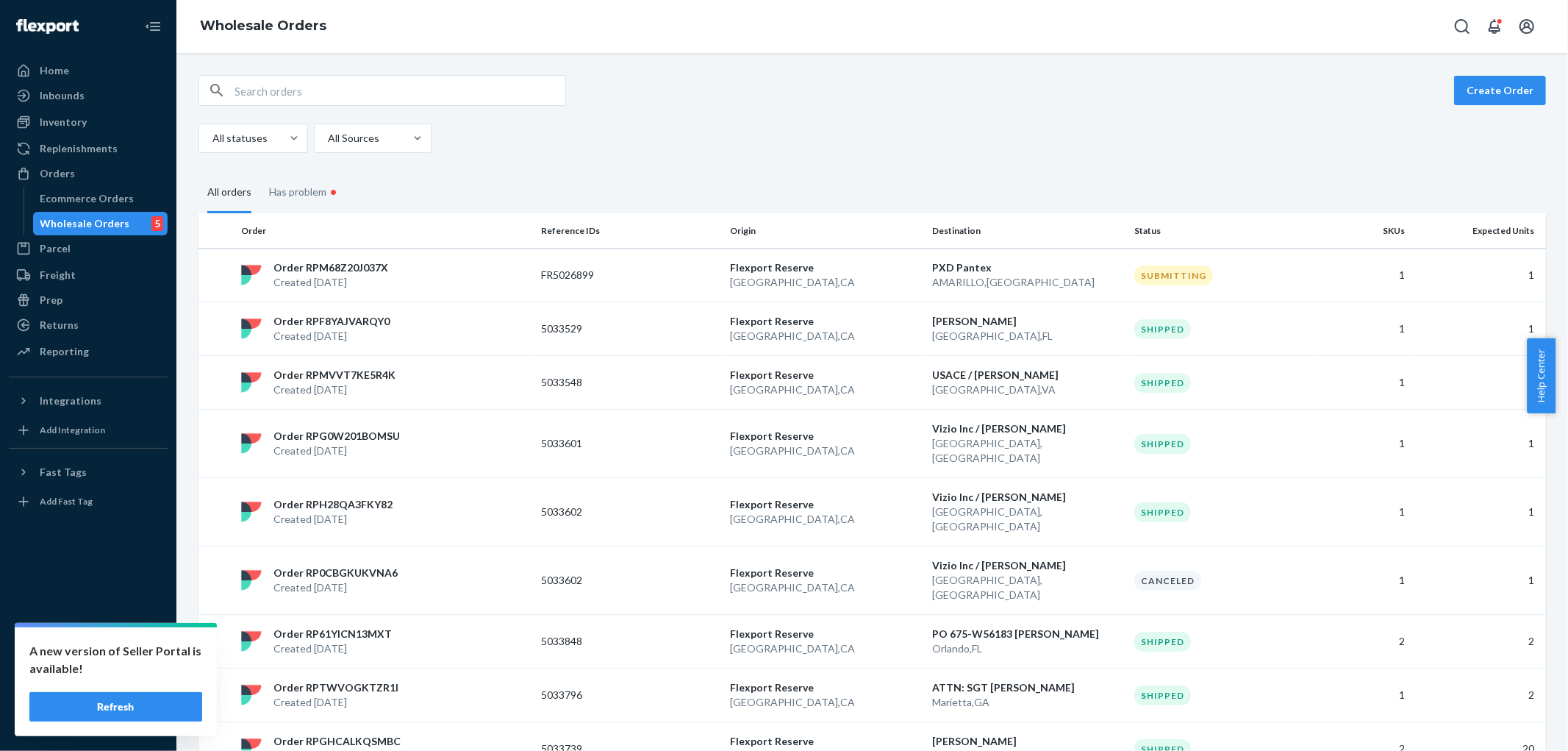
drag, startPoint x: 89, startPoint y: 211, endPoint x: 140, endPoint y: 220, distance: 51.8
click at [89, 213] on div "Wholesale Orders 5" at bounding box center [100, 223] width 132 height 21
